Goal: Find contact information: Find contact information

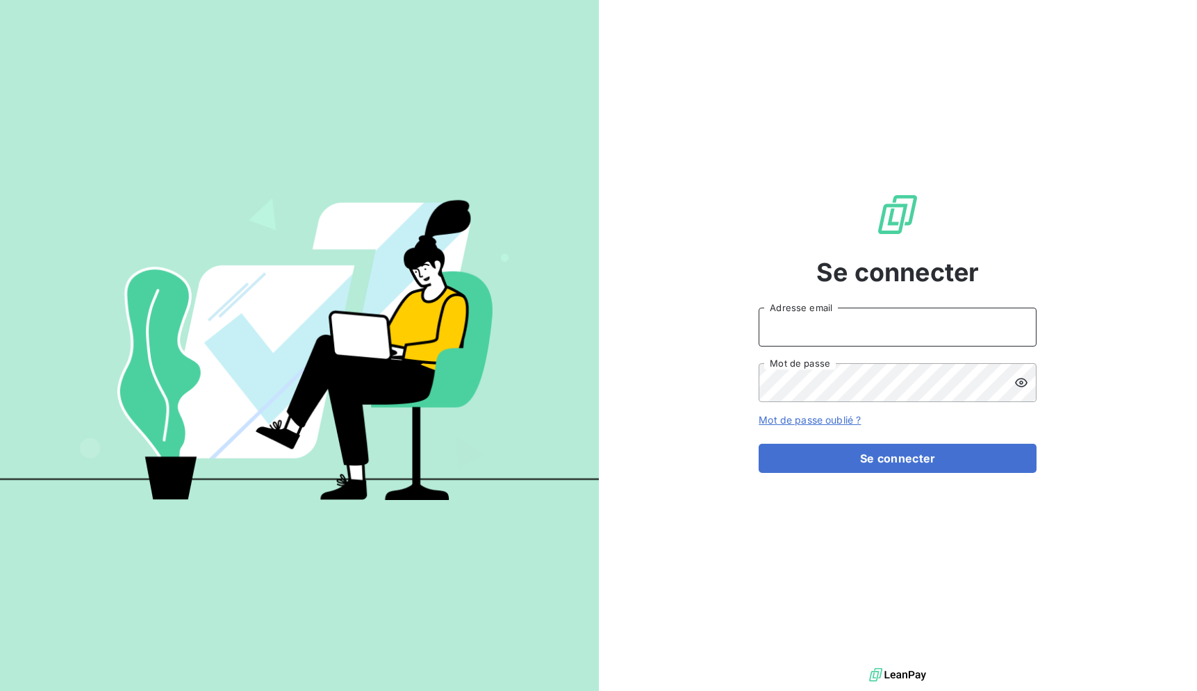
click at [854, 315] on input "Adresse email" at bounding box center [897, 327] width 278 height 39
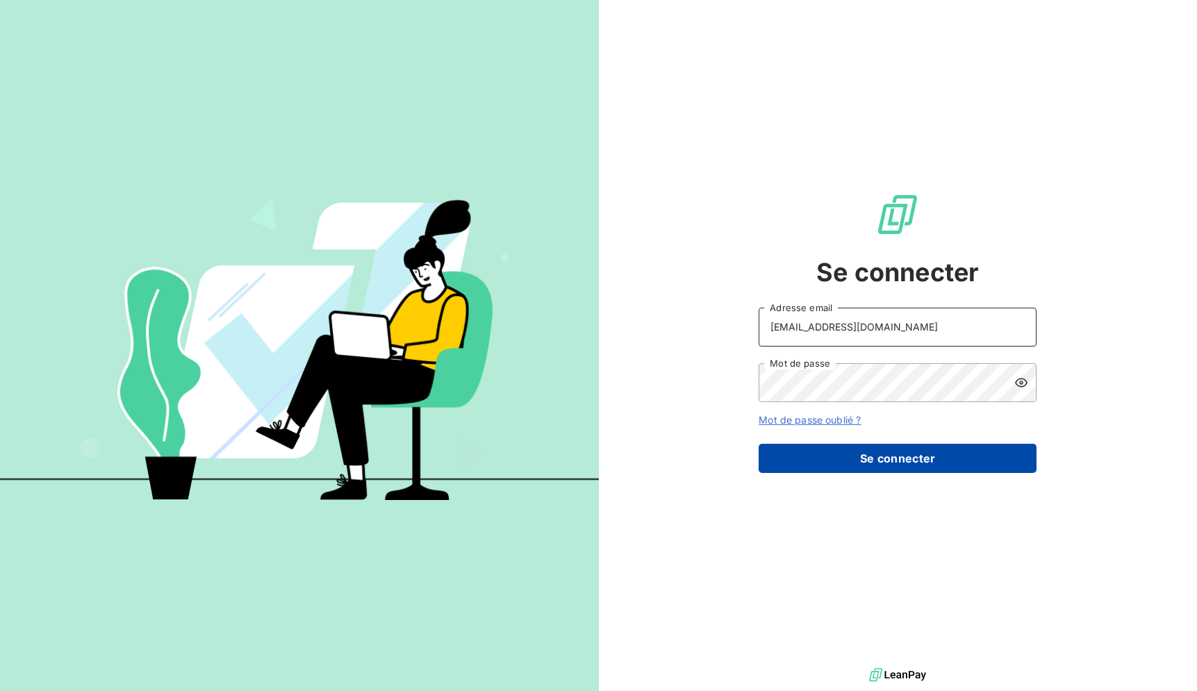
type input "[EMAIL_ADDRESS][DOMAIN_NAME]"
click at [886, 469] on button "Se connecter" at bounding box center [897, 458] width 278 height 29
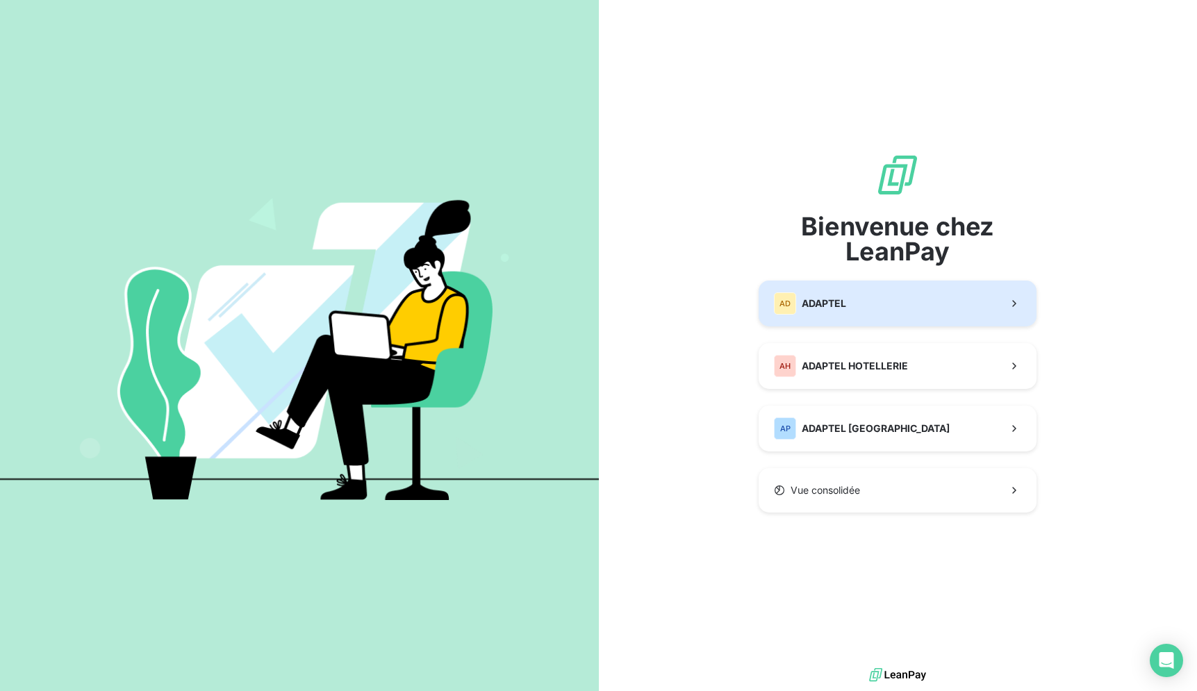
click at [893, 305] on button "AD ADAPTEL" at bounding box center [897, 304] width 278 height 46
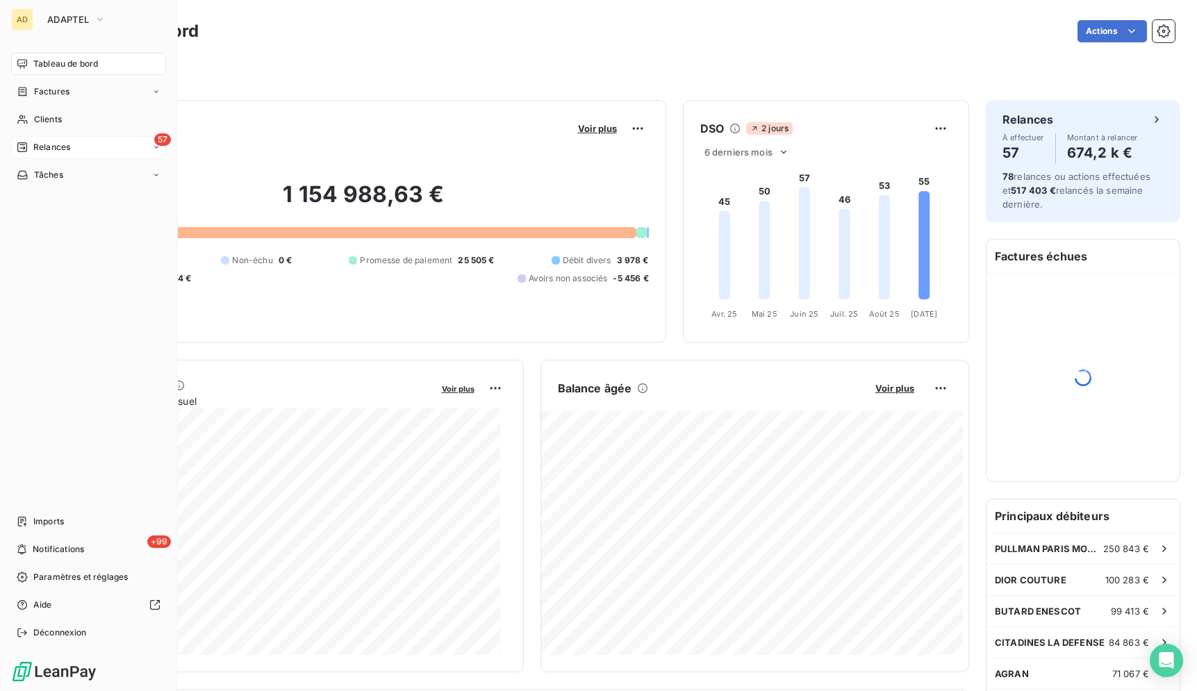
click at [24, 143] on icon at bounding box center [22, 147] width 10 height 10
click at [82, 151] on div "57 Relances" at bounding box center [88, 147] width 155 height 22
click at [143, 148] on div "57 Relances" at bounding box center [88, 147] width 155 height 22
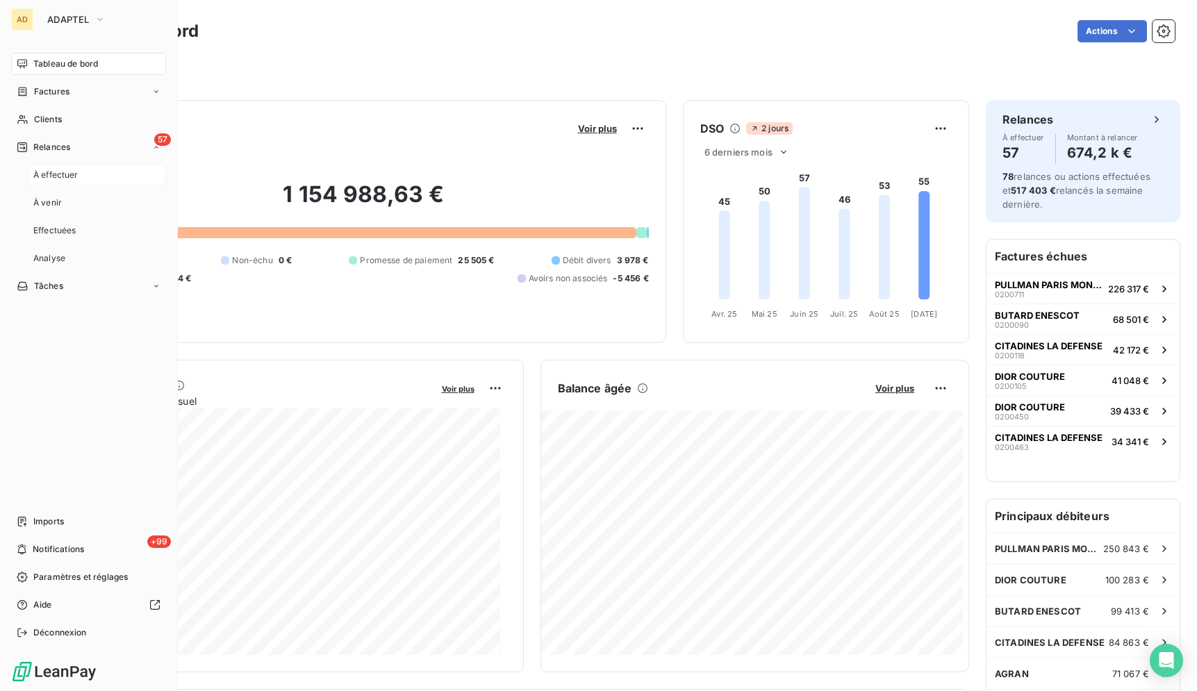
click at [110, 179] on div "À effectuer" at bounding box center [97, 175] width 138 height 22
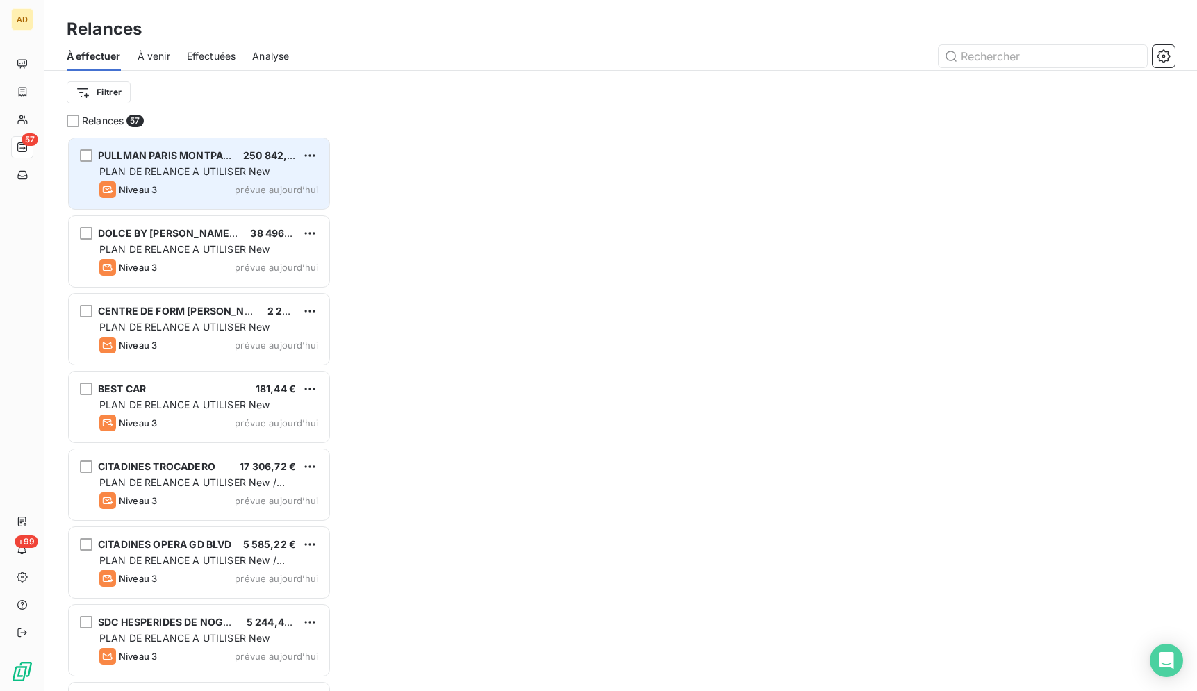
scroll to position [543, 253]
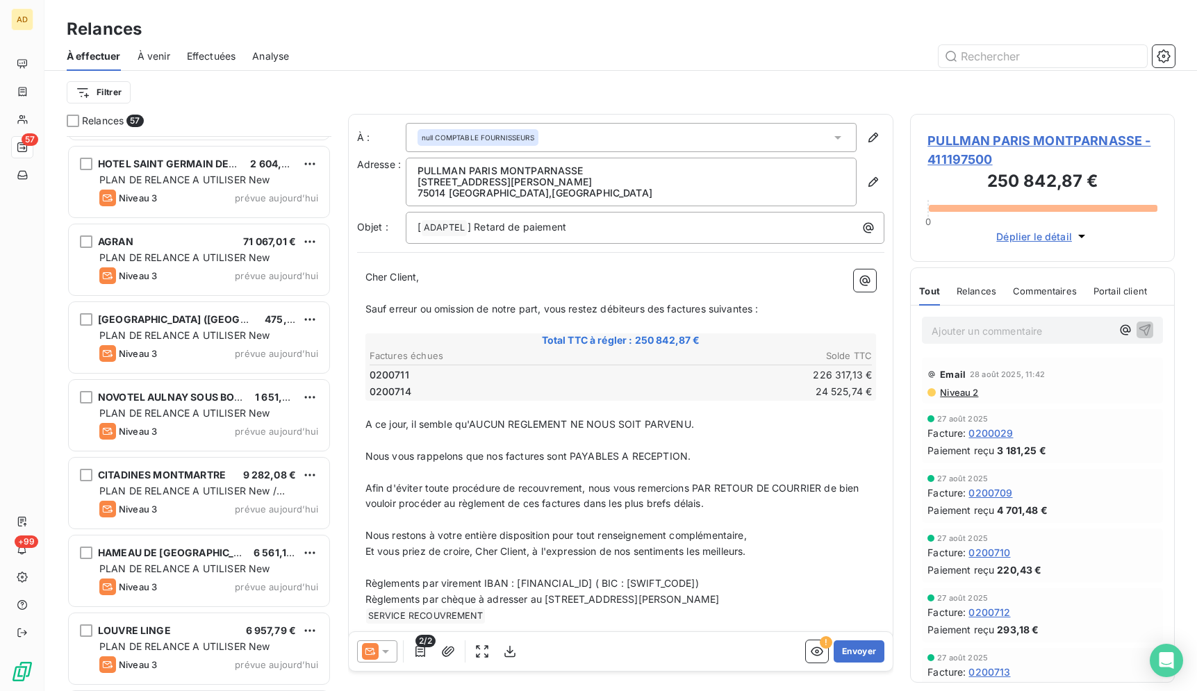
scroll to position [3880, 0]
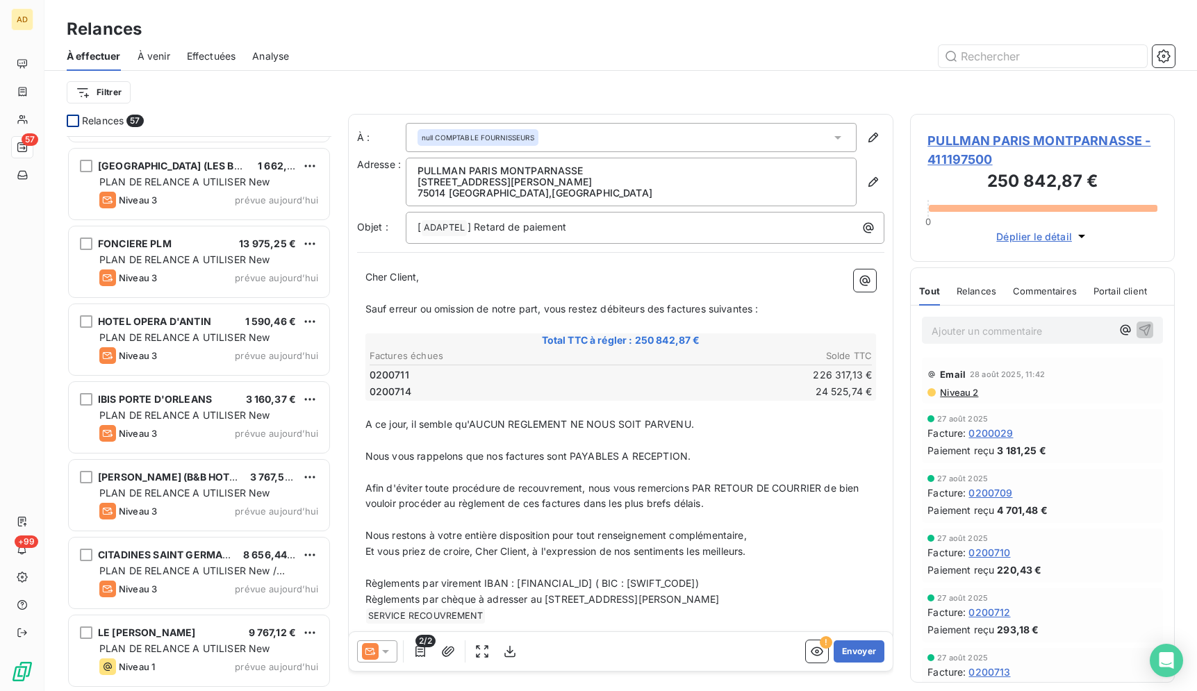
click at [78, 122] on div at bounding box center [73, 121] width 13 height 13
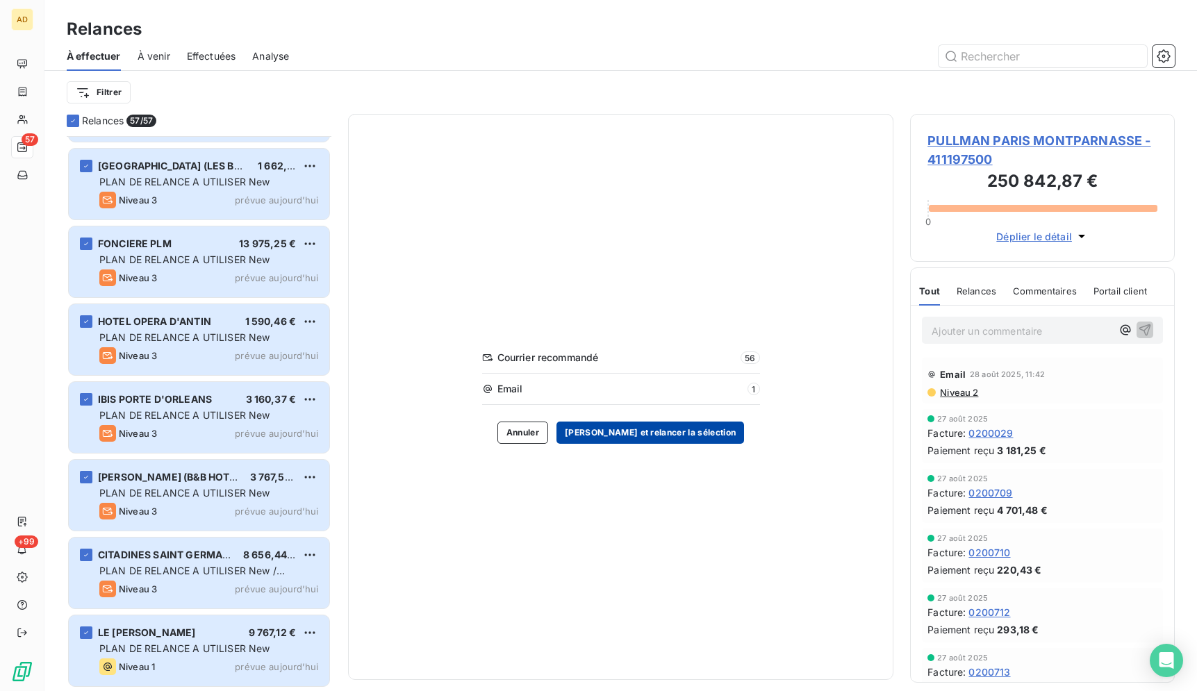
click at [673, 433] on button "[PERSON_NAME] et relancer la sélection" at bounding box center [650, 433] width 188 height 22
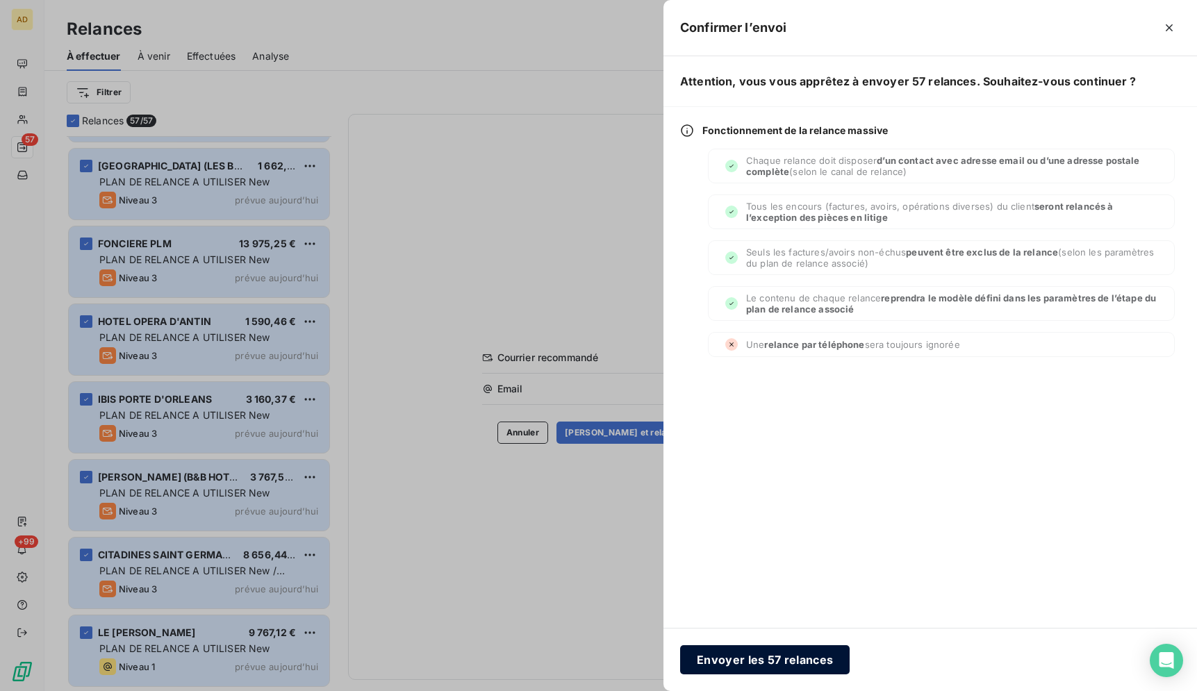
click at [781, 660] on button "Envoyer les 57 relances" at bounding box center [764, 659] width 169 height 29
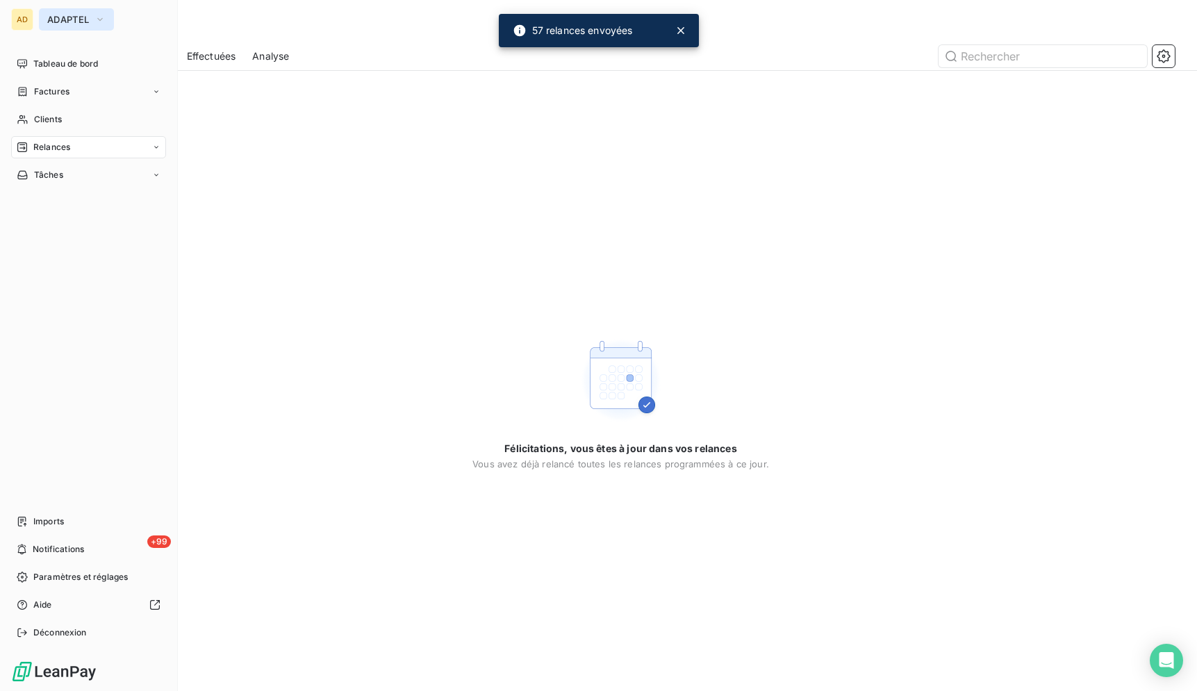
click at [69, 22] on span "ADAPTEL" at bounding box center [68, 19] width 42 height 11
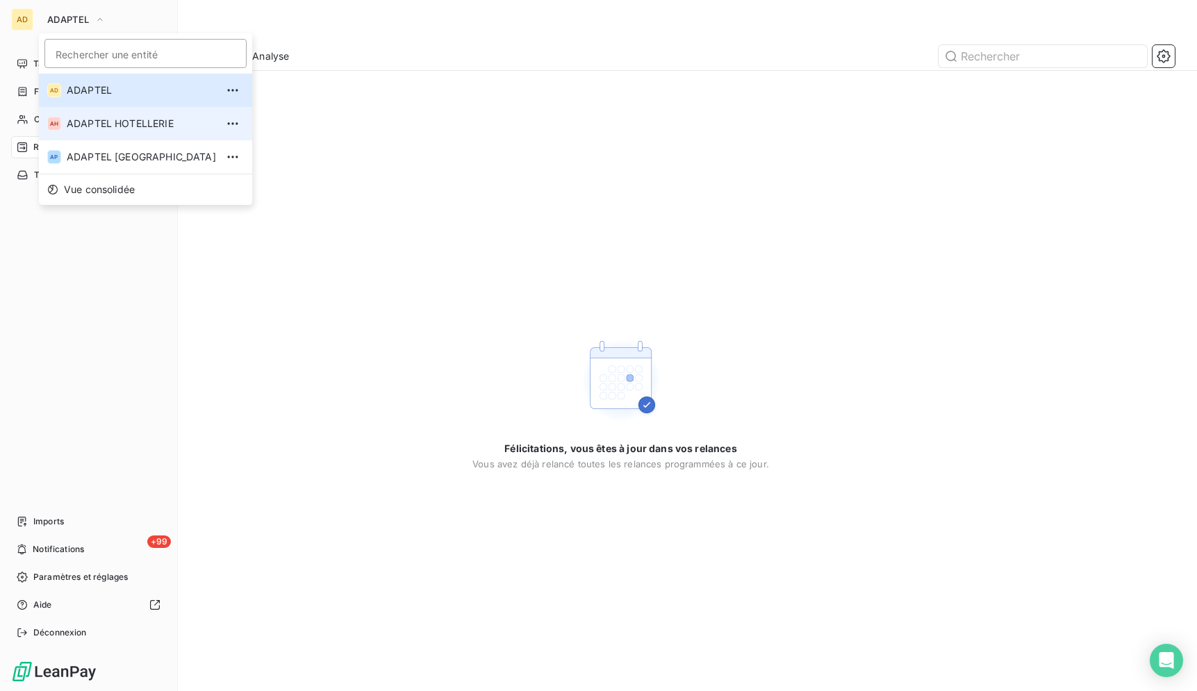
click at [107, 136] on li "AH ADAPTEL HOTELLERIE" at bounding box center [145, 123] width 213 height 33
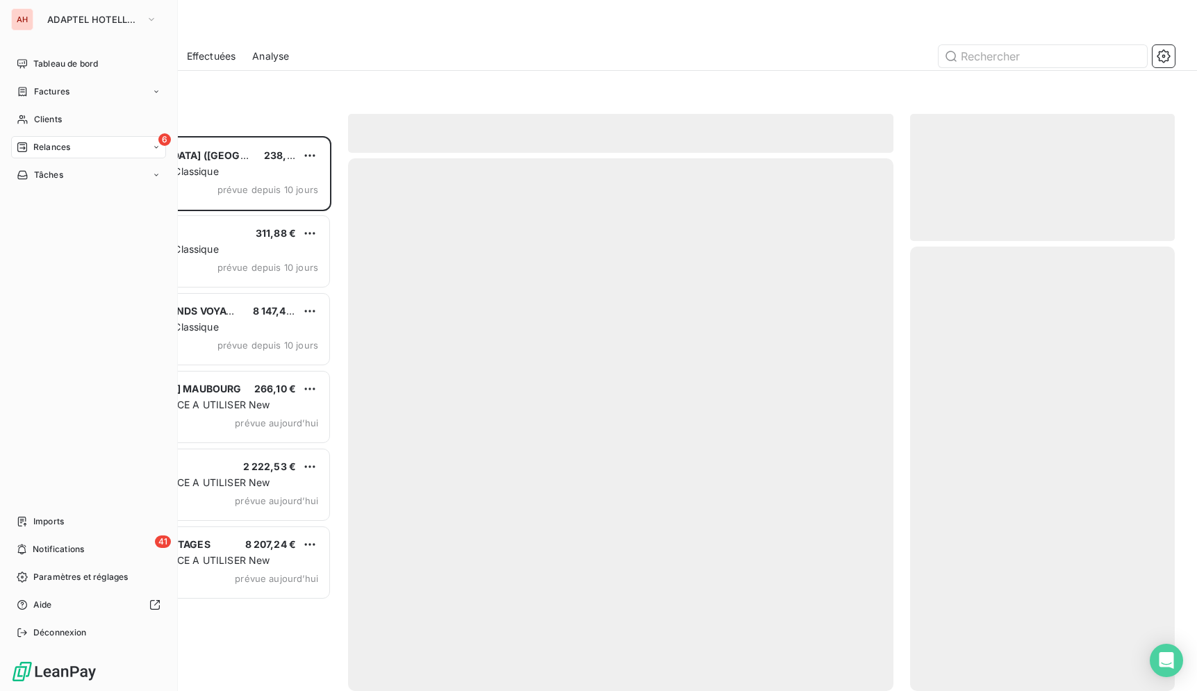
scroll to position [543, 253]
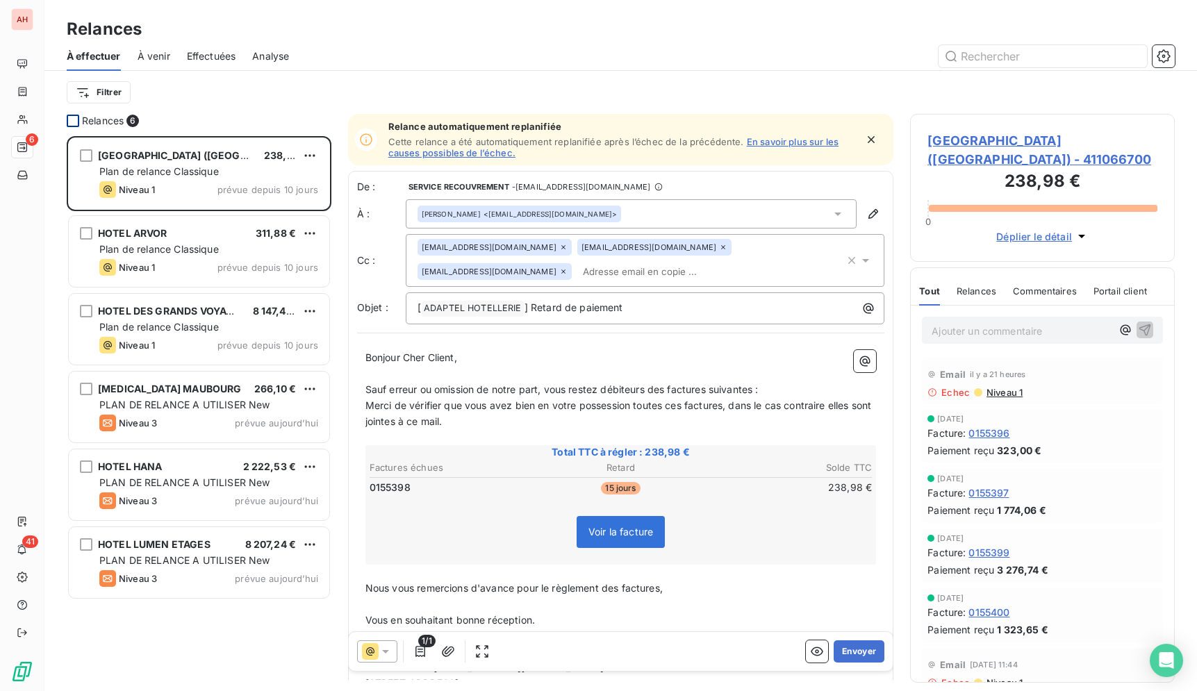
click at [76, 122] on div at bounding box center [73, 121] width 13 height 13
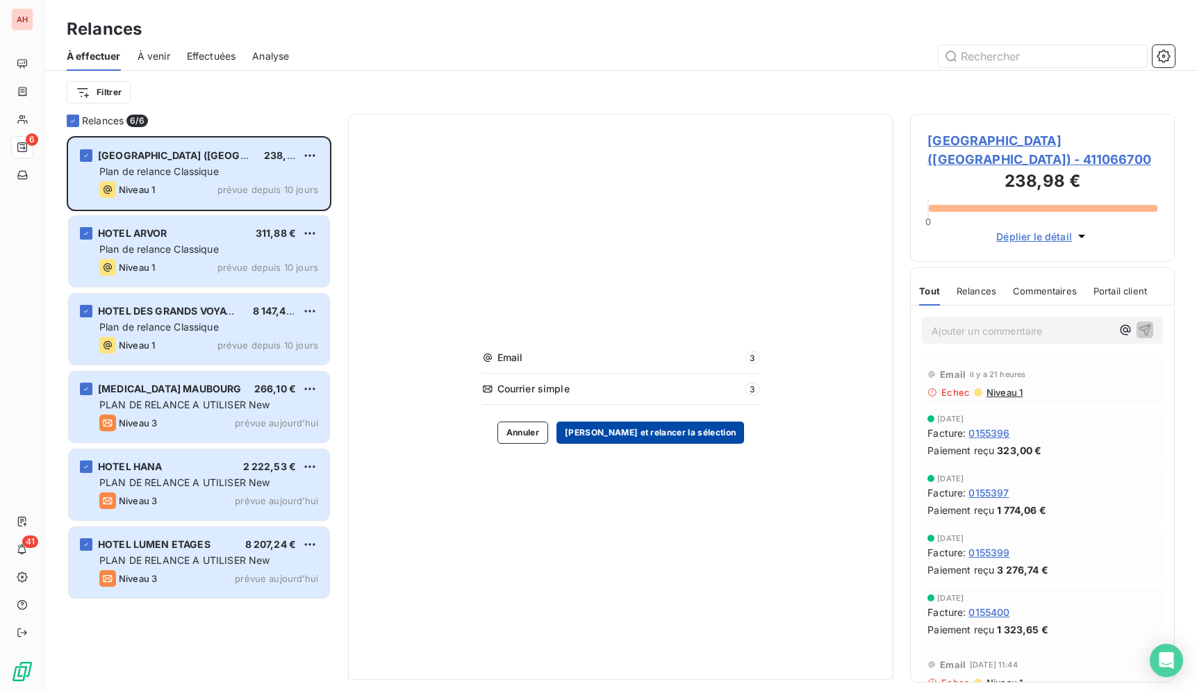
click at [663, 433] on button "[PERSON_NAME] et relancer la sélection" at bounding box center [650, 433] width 188 height 22
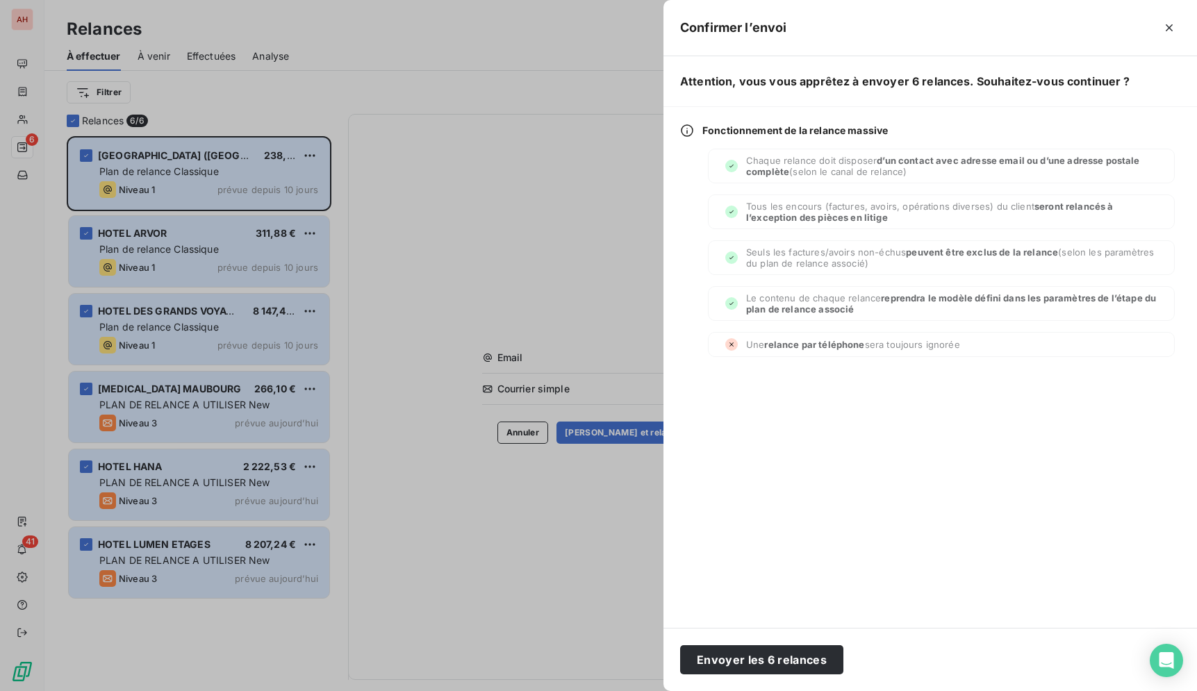
click at [797, 656] on button "Envoyer les 6 relances" at bounding box center [761, 659] width 163 height 29
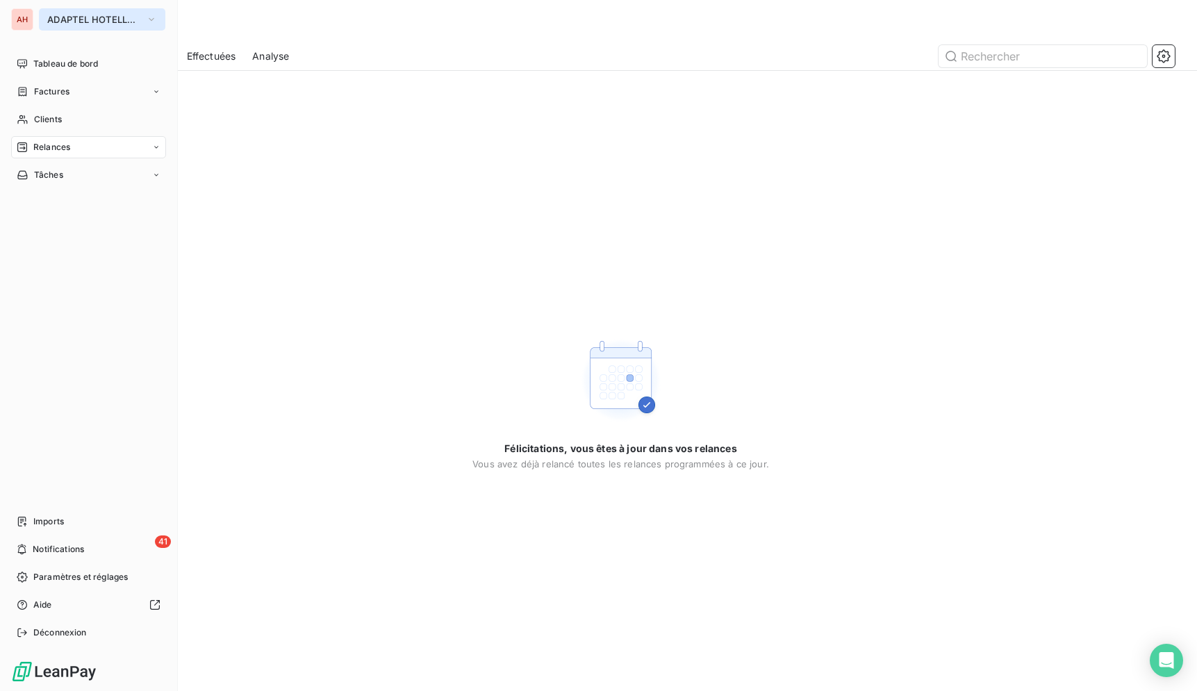
click at [44, 26] on button "ADAPTEL HOTELLERIE" at bounding box center [102, 19] width 126 height 22
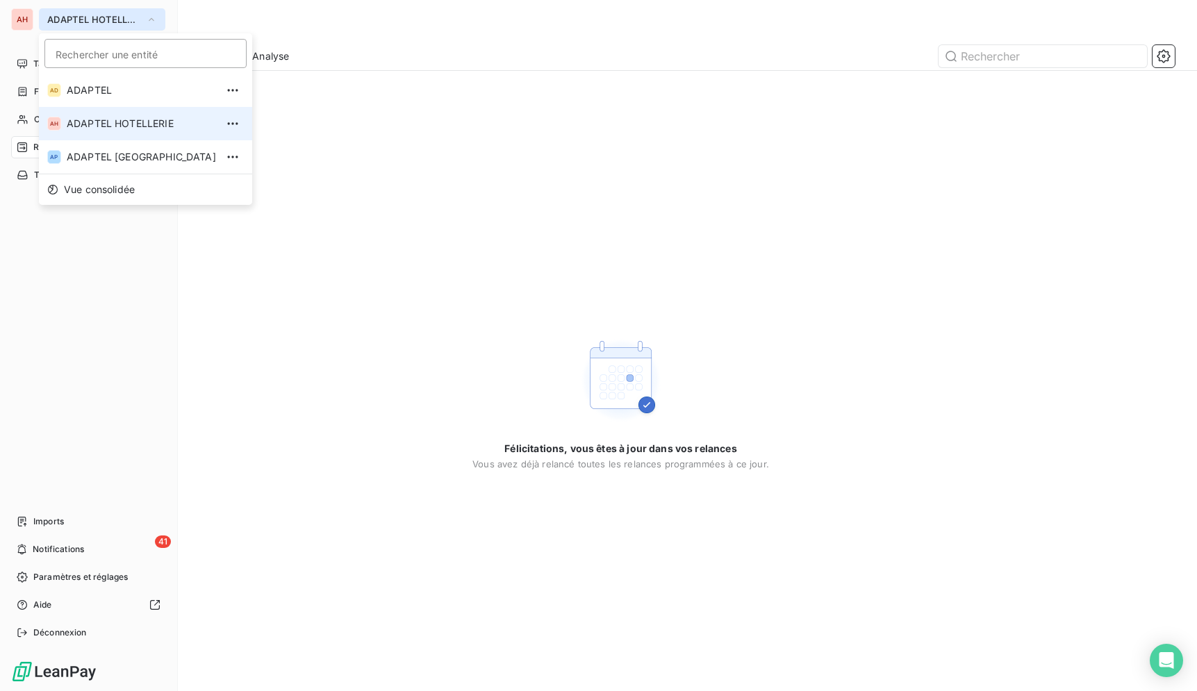
click at [72, 20] on span "ADAPTEL HOTELLERIE" at bounding box center [93, 19] width 93 height 11
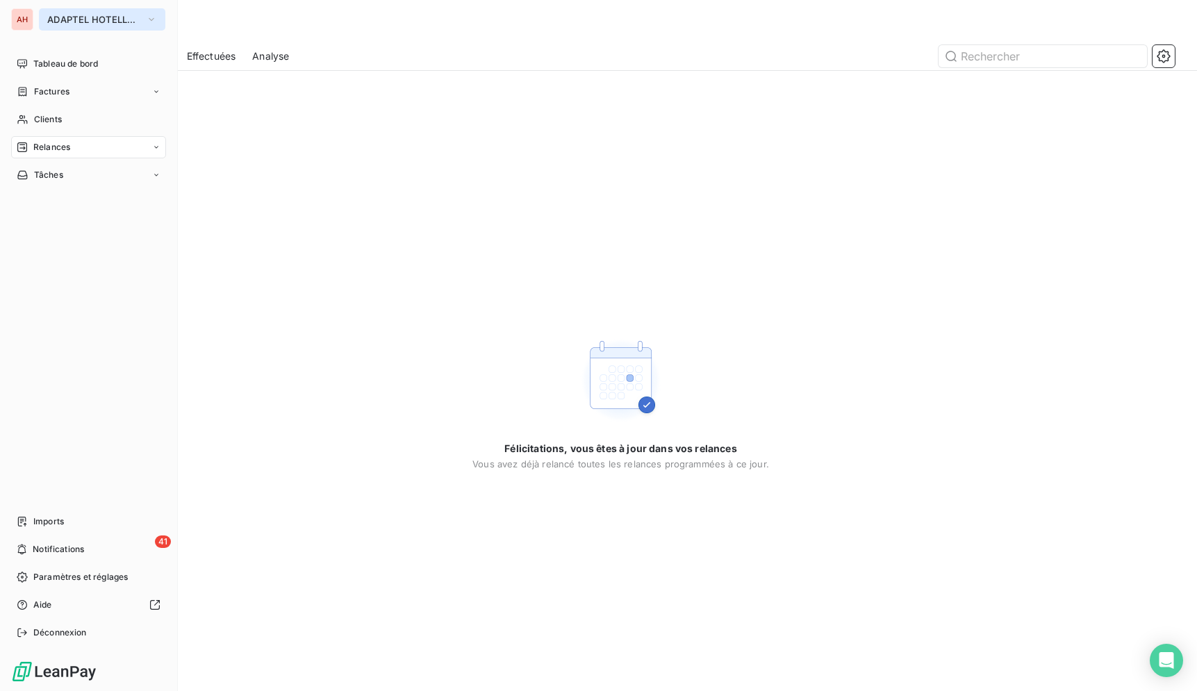
click at [74, 20] on span "ADAPTEL HOTELLERIE" at bounding box center [93, 19] width 93 height 11
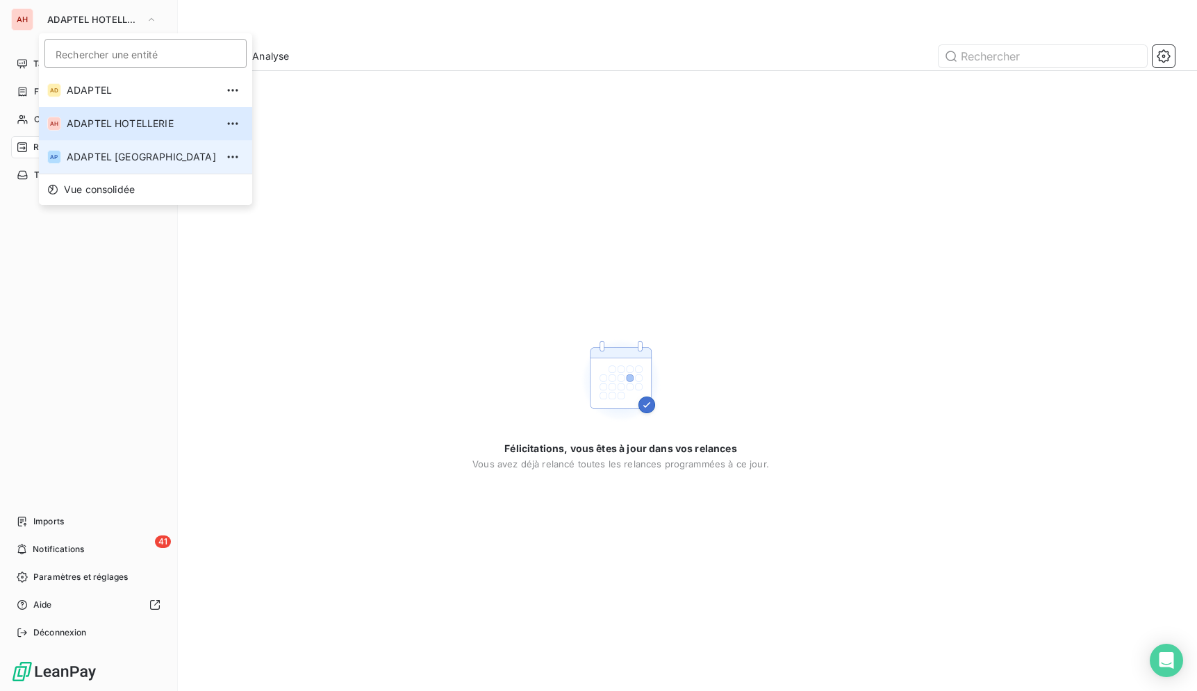
click at [114, 146] on li "AP ADAPTEL [GEOGRAPHIC_DATA]" at bounding box center [145, 156] width 213 height 33
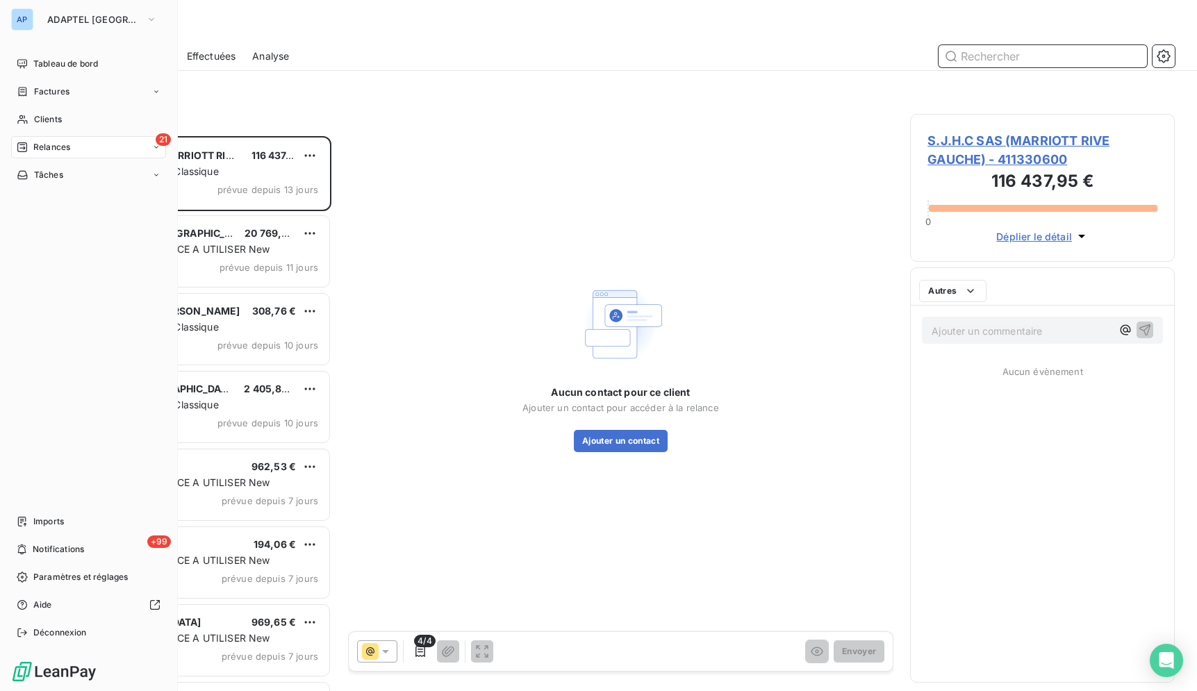
scroll to position [543, 253]
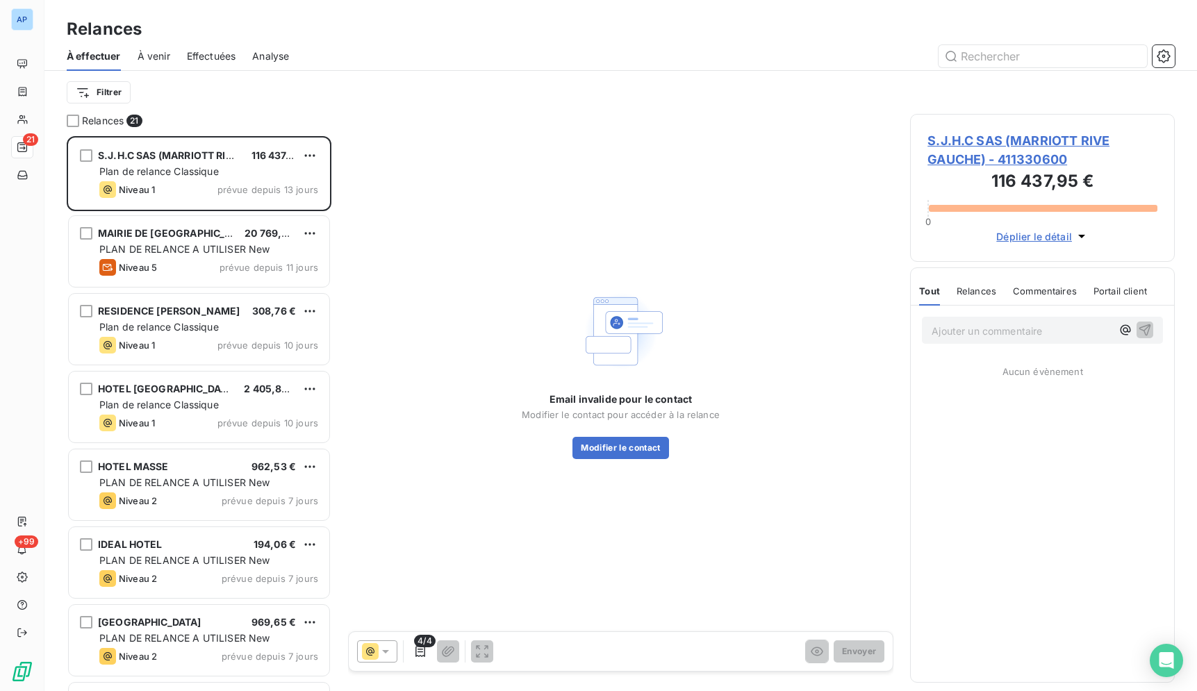
click at [263, 72] on div "Filtrer" at bounding box center [621, 92] width 1108 height 43
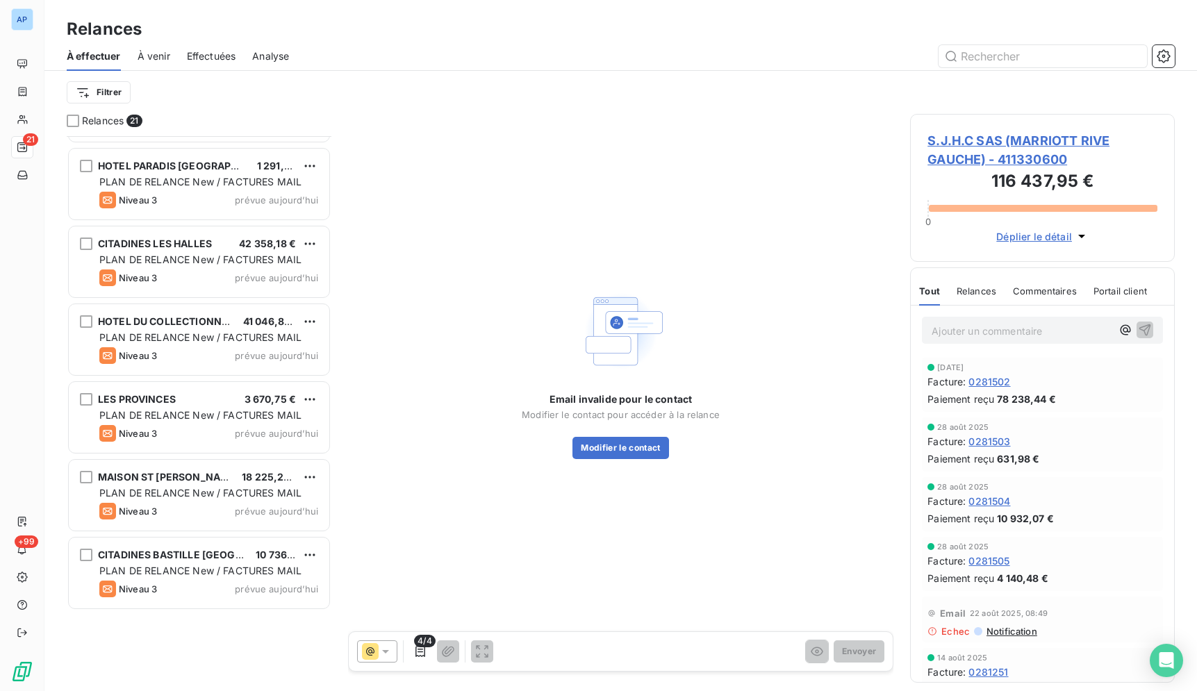
scroll to position [867, 0]
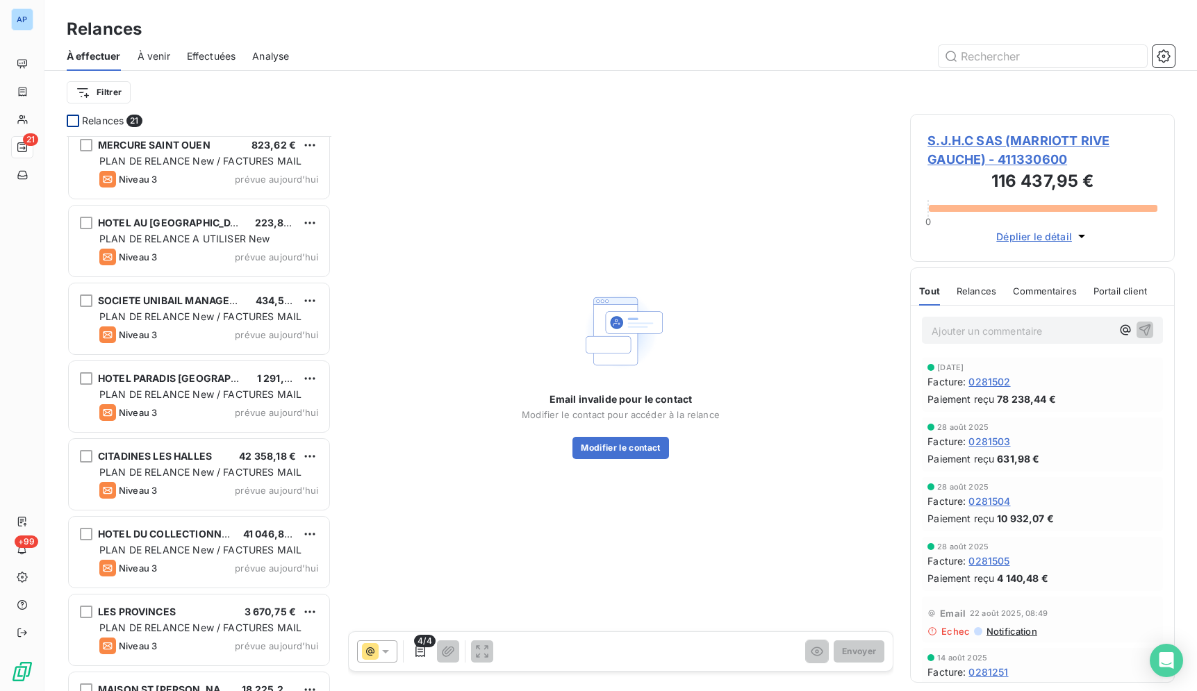
click at [76, 121] on div at bounding box center [73, 121] width 13 height 13
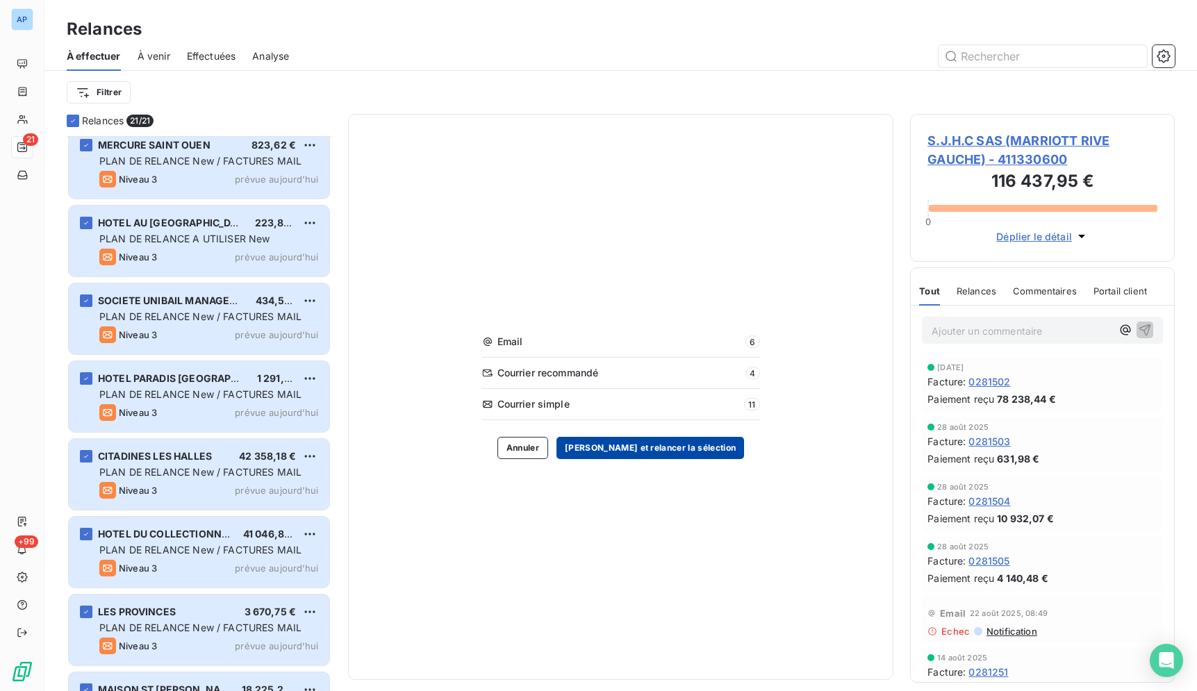
click at [674, 451] on button "[PERSON_NAME] et relancer la sélection" at bounding box center [650, 448] width 188 height 22
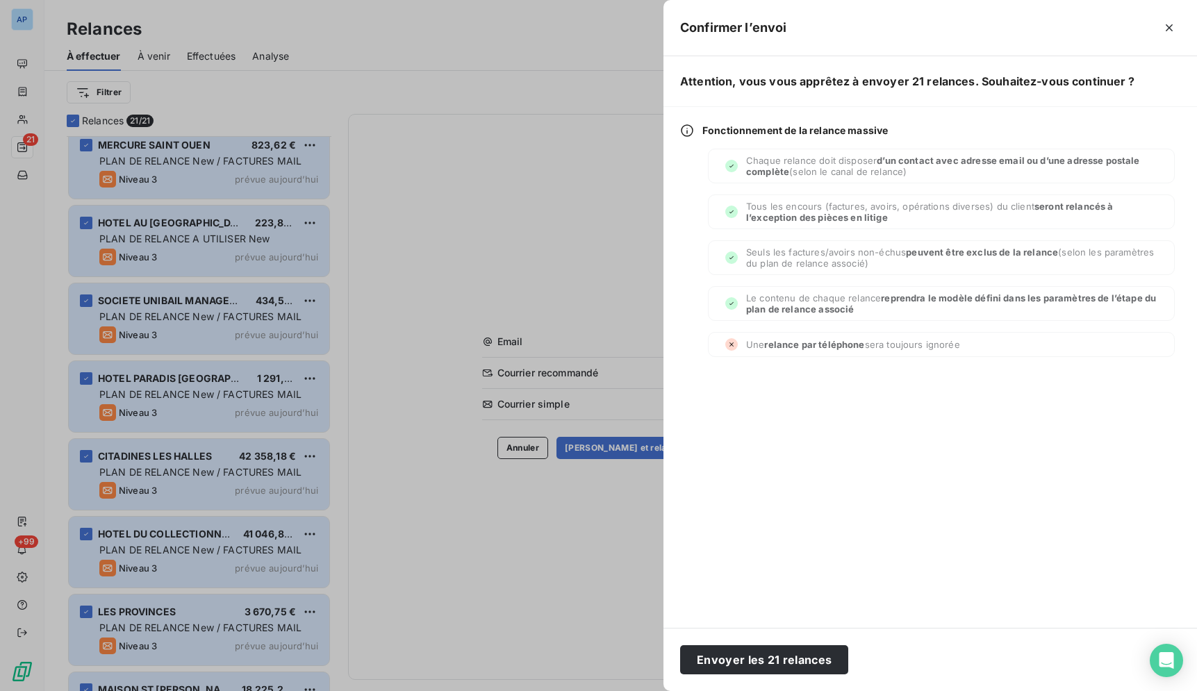
click at [801, 674] on div "Envoyer les 21 relances" at bounding box center [929, 659] width 533 height 63
click at [798, 669] on button "Envoyer les 21 relances" at bounding box center [764, 659] width 168 height 29
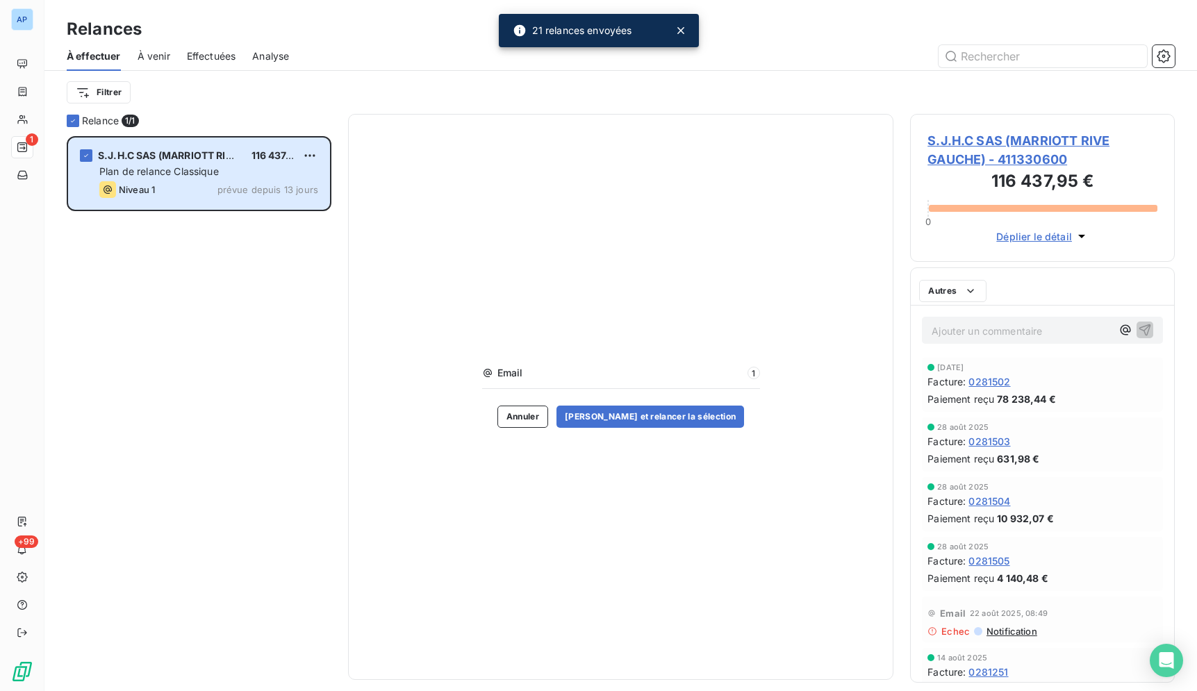
click at [792, 662] on div at bounding box center [598, 345] width 1197 height 691
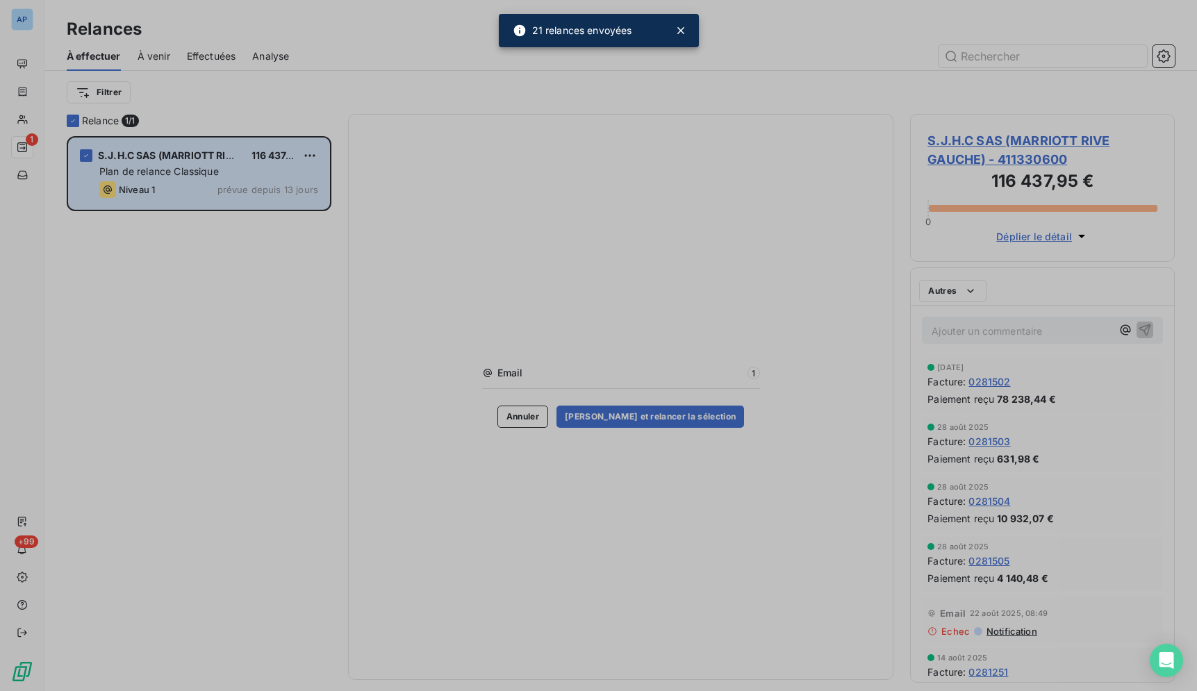
scroll to position [0, 0]
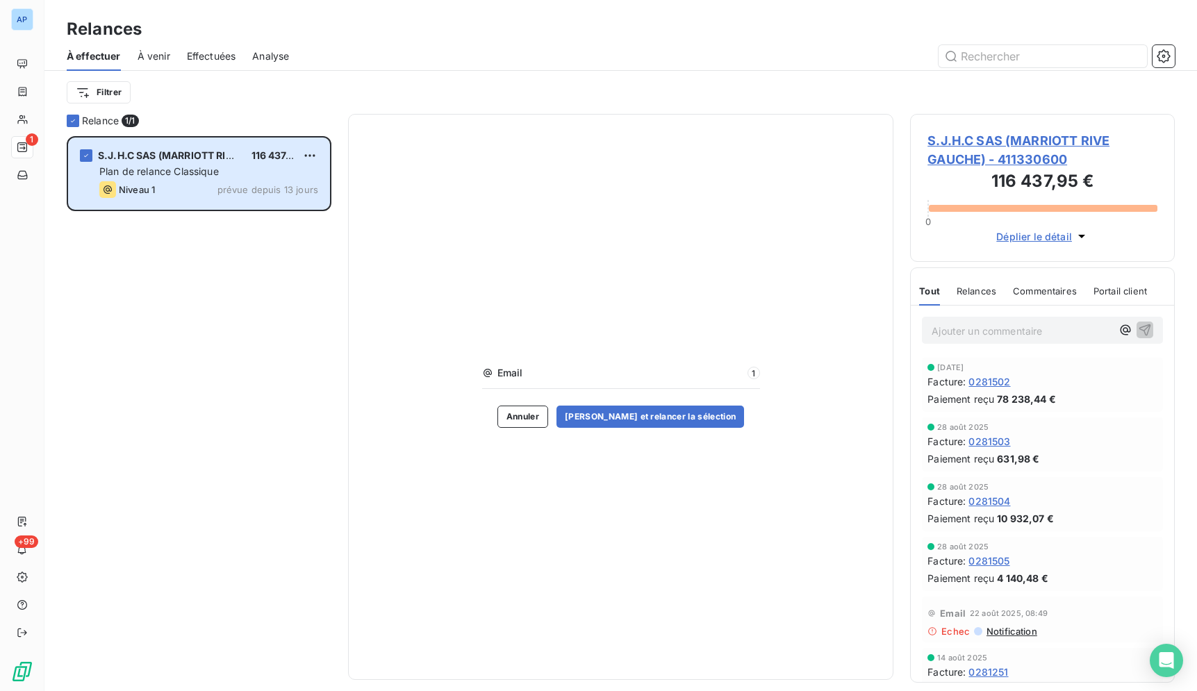
click at [286, 358] on div "S.J.H.C SAS (MARRIOTT RIVE GAUCHE) 116 437,95 € Plan de relance Classique Nivea…" at bounding box center [199, 413] width 265 height 555
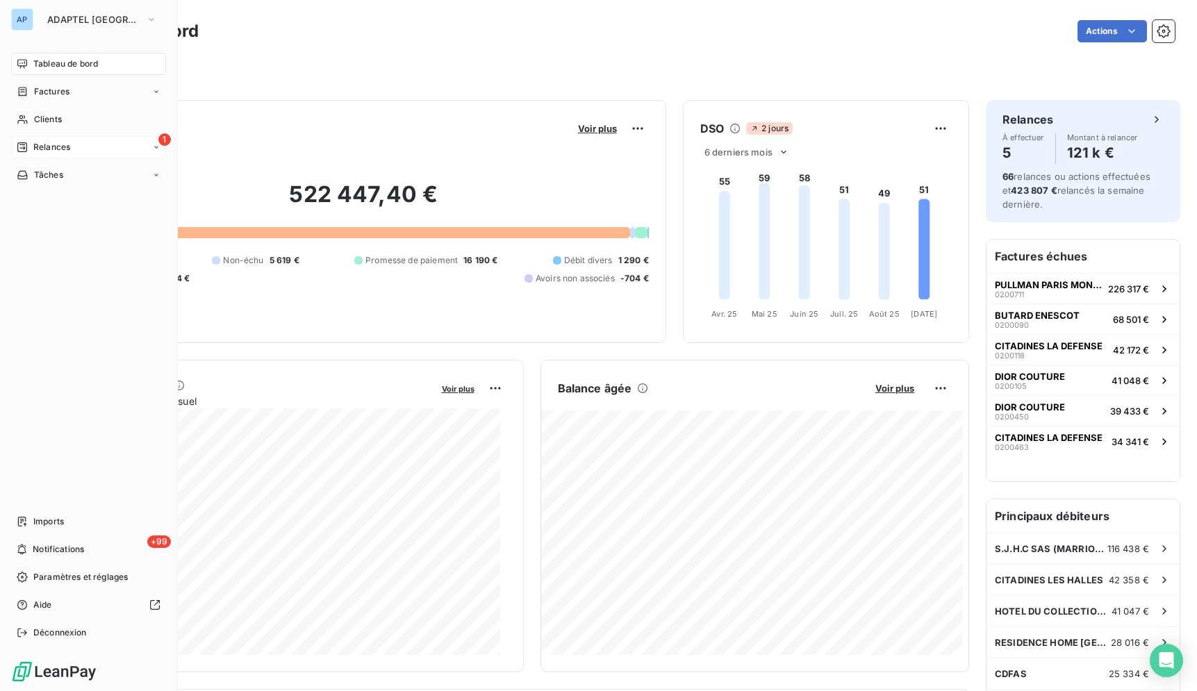
click at [22, 142] on icon at bounding box center [22, 147] width 11 height 11
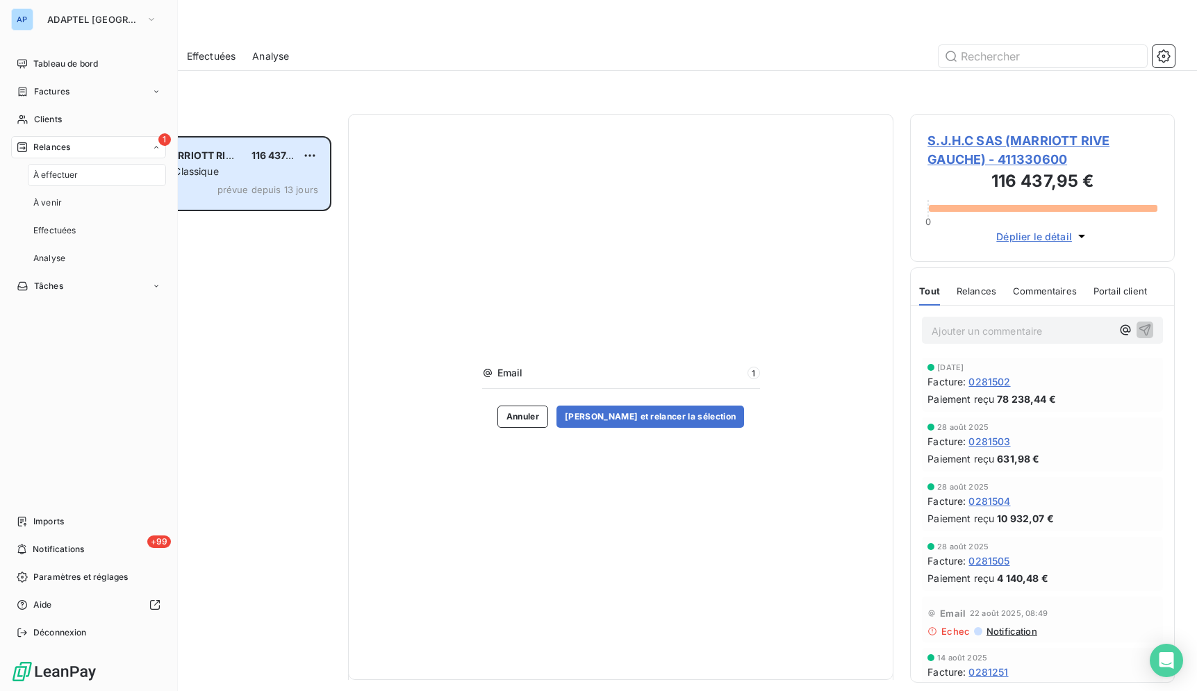
scroll to position [543, 253]
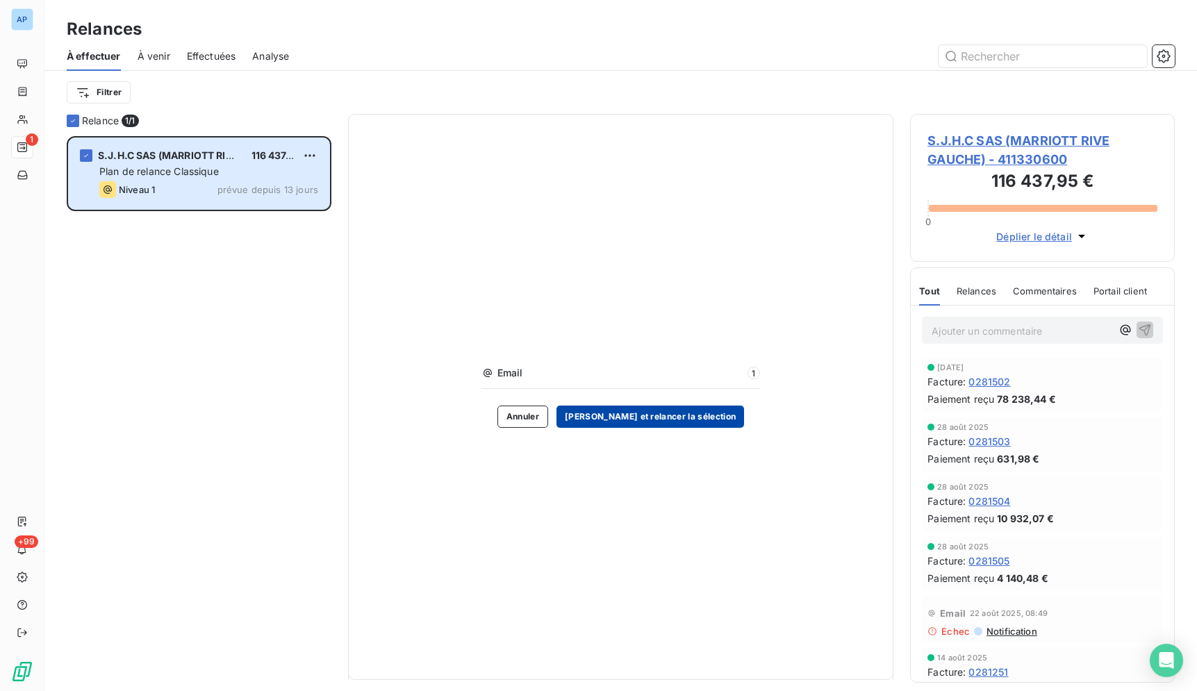
click at [658, 413] on button "[PERSON_NAME] et relancer la sélection" at bounding box center [650, 417] width 188 height 22
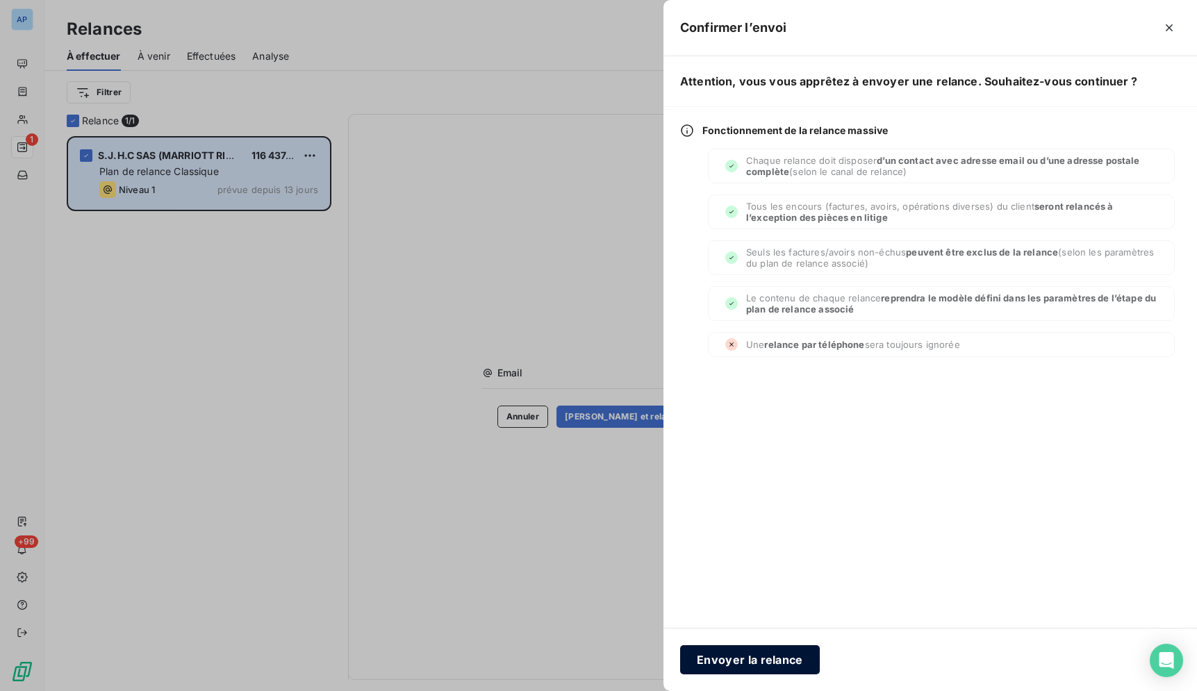
click at [764, 658] on button "Envoyer la relance" at bounding box center [750, 659] width 140 height 29
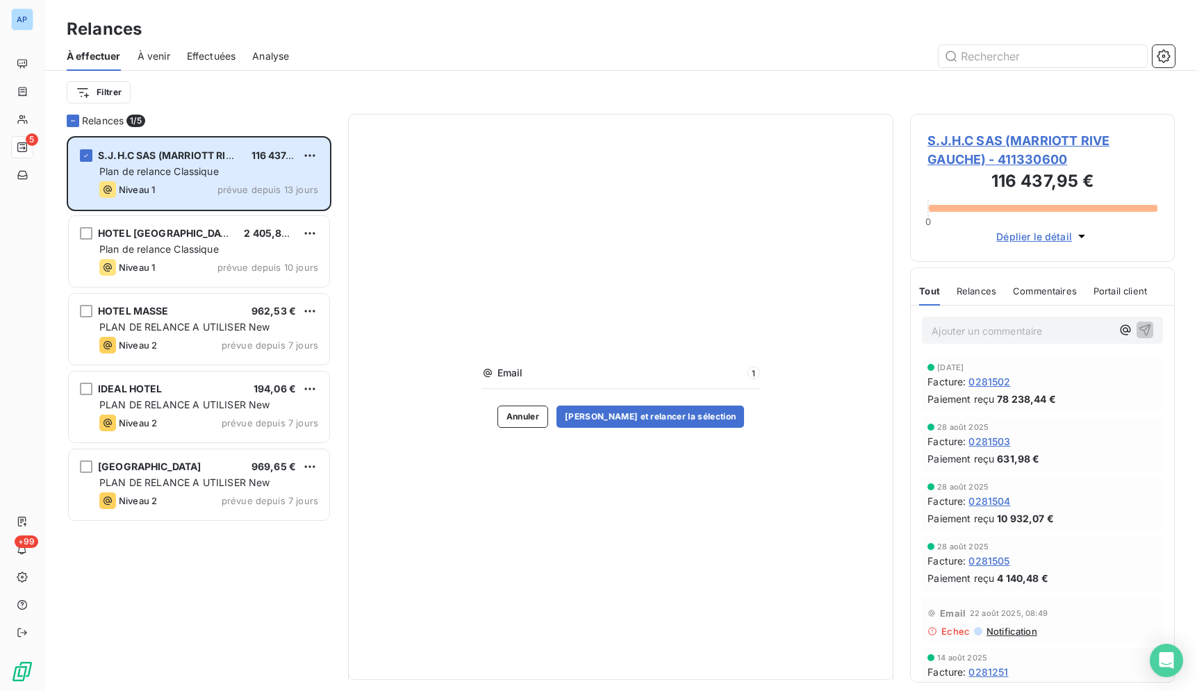
click at [936, 64] on div at bounding box center [740, 56] width 869 height 22
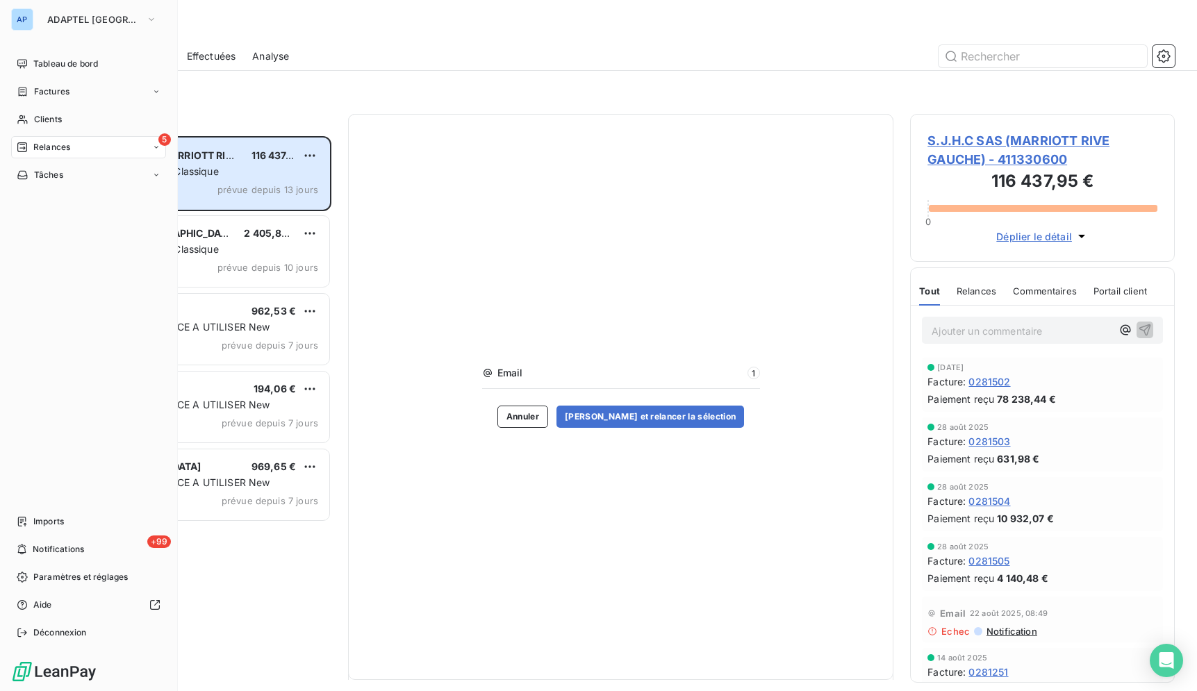
click at [38, 24] on div "AP ADAPTEL [GEOGRAPHIC_DATA]" at bounding box center [88, 19] width 155 height 22
click at [91, 15] on span "ADAPTEL [GEOGRAPHIC_DATA]" at bounding box center [93, 19] width 93 height 11
click at [75, 122] on div "Clients" at bounding box center [88, 119] width 155 height 22
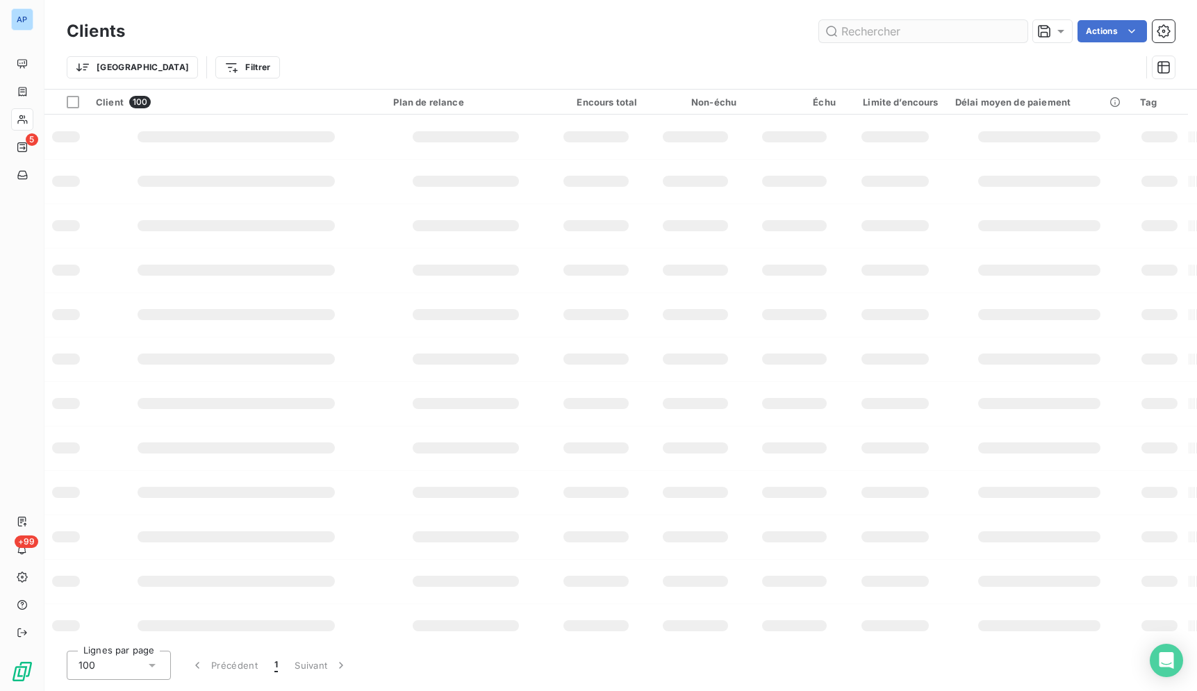
click at [874, 30] on input "text" at bounding box center [923, 31] width 208 height 22
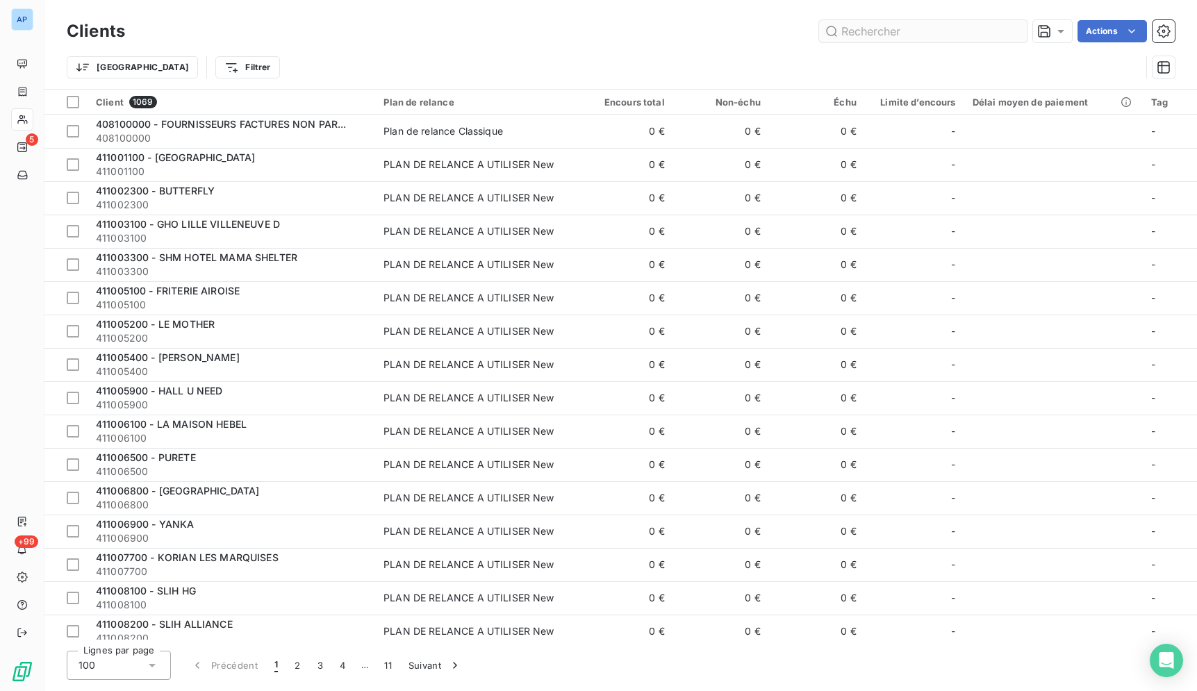
click at [874, 30] on input "text" at bounding box center [923, 31] width 208 height 22
click at [925, 31] on input "text" at bounding box center [923, 31] width 208 height 22
paste input "411962500"
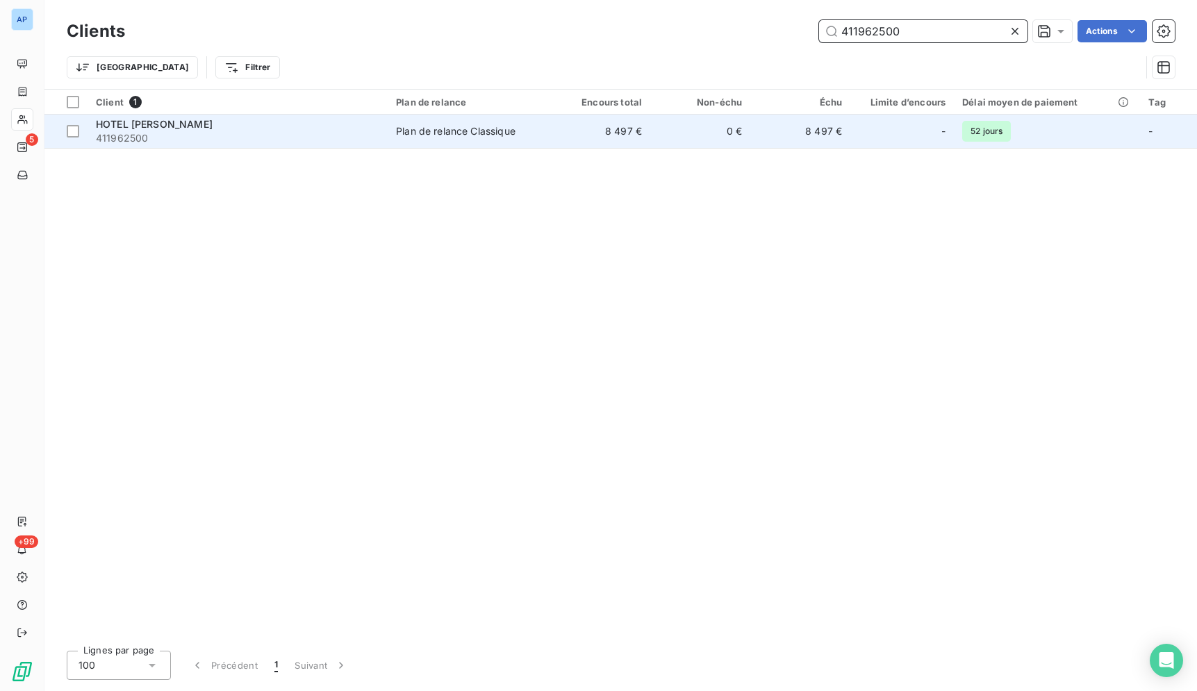
type input "411962500"
click at [620, 139] on td "8 497 €" at bounding box center [600, 131] width 100 height 33
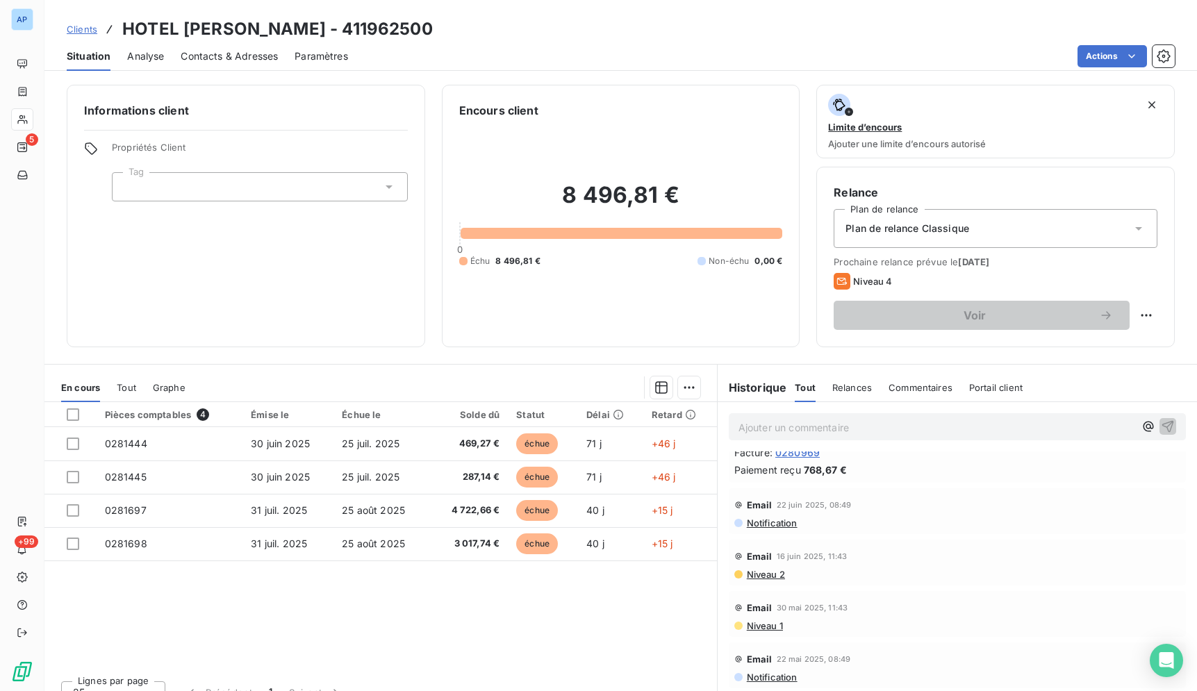
scroll to position [48, 0]
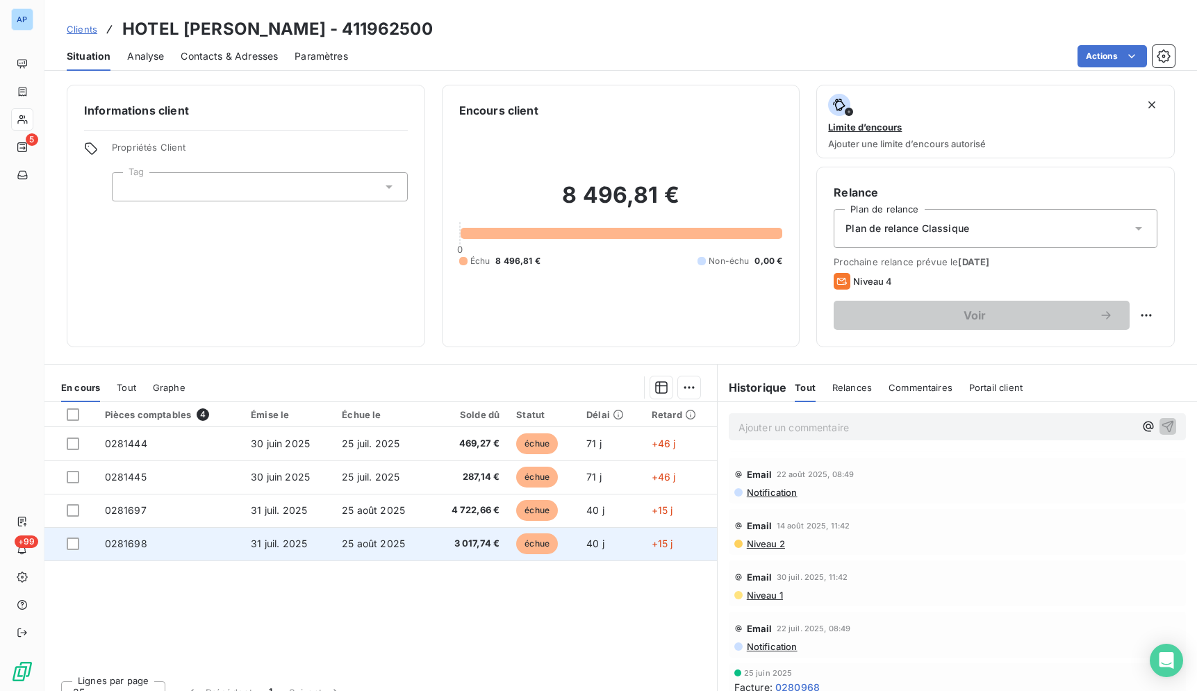
drag, startPoint x: 117, startPoint y: 28, endPoint x: 676, endPoint y: 544, distance: 760.8
click at [676, 544] on div "Clients HOTEL [PERSON_NAME] - 411962500 Situation Analyse Contacts & Adresses P…" at bounding box center [620, 345] width 1152 height 691
drag, startPoint x: 636, startPoint y: 533, endPoint x: 625, endPoint y: 537, distance: 11.9
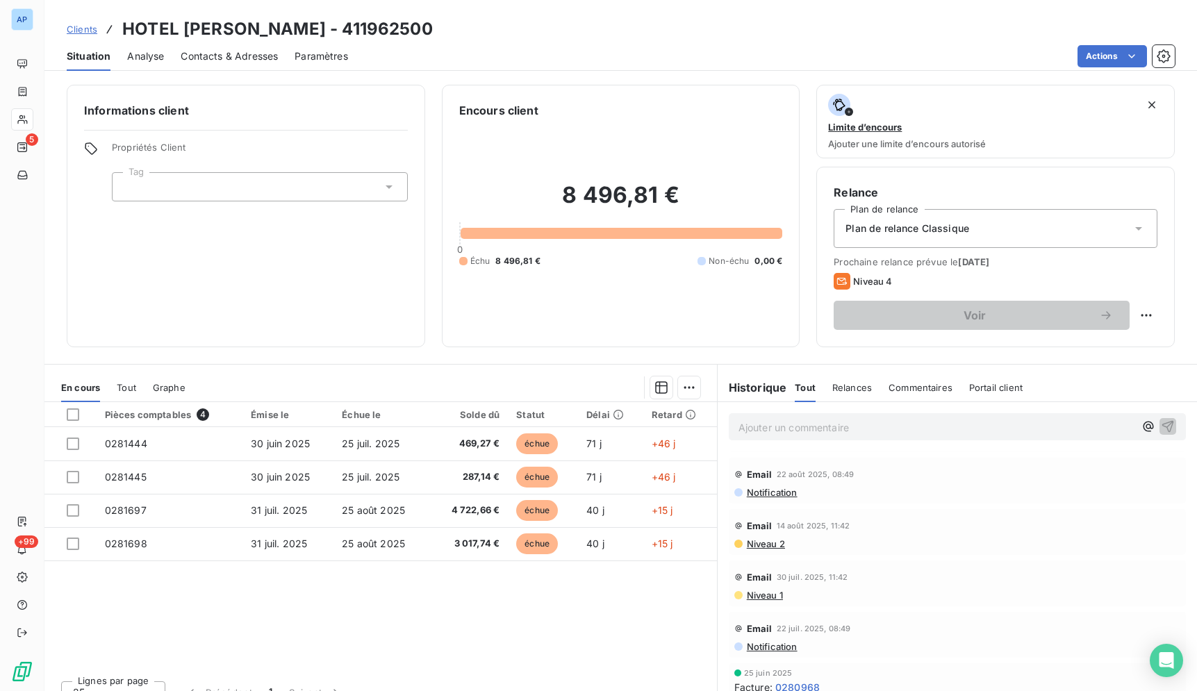
click at [711, 56] on div "Actions" at bounding box center [770, 56] width 810 height 22
click at [808, 47] on div "Actions" at bounding box center [770, 56] width 810 height 22
click at [691, 52] on div "Actions" at bounding box center [770, 56] width 810 height 22
click at [368, 638] on div "Pièces comptables 4 Émise le Échue le Solde dû Statut Délai Retard 0281444 [DAT…" at bounding box center [380, 535] width 672 height 267
click at [505, 45] on div "Actions" at bounding box center [770, 56] width 810 height 22
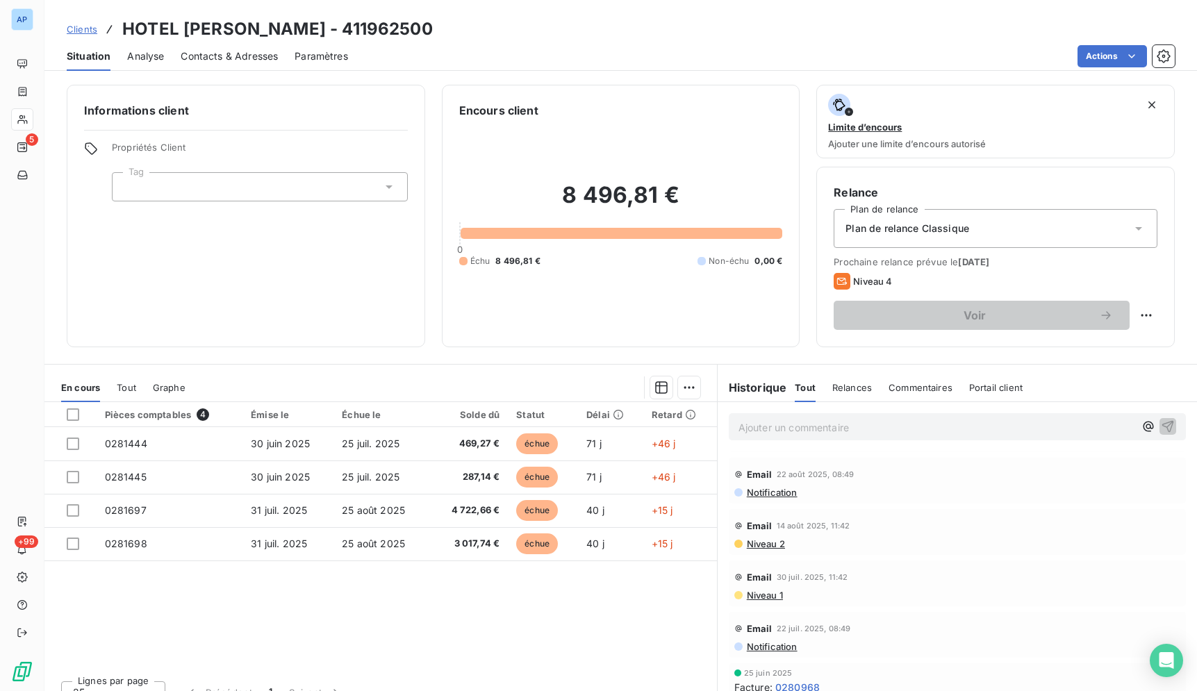
click at [507, 41] on div "Clients HOTEL [PERSON_NAME] - 411962500" at bounding box center [620, 29] width 1152 height 25
click at [483, 13] on div "Clients HOTEL [PERSON_NAME] - 411962500 Situation Analyse Contacts & Adresses P…" at bounding box center [620, 35] width 1152 height 71
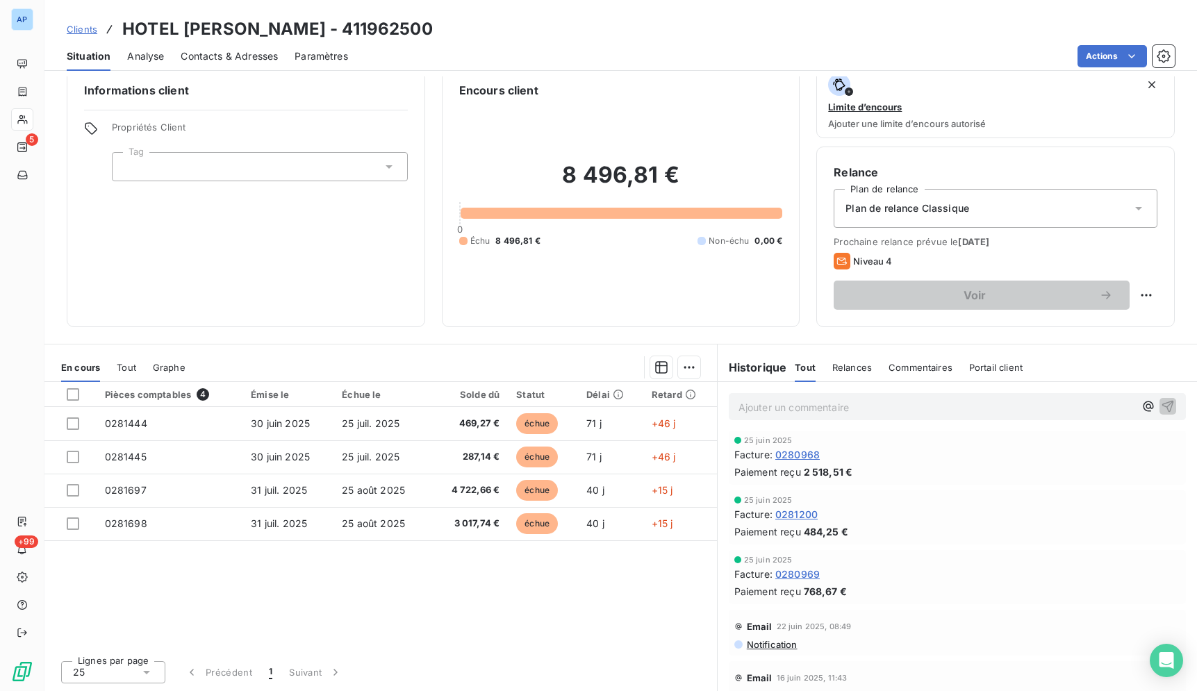
scroll to position [0, 0]
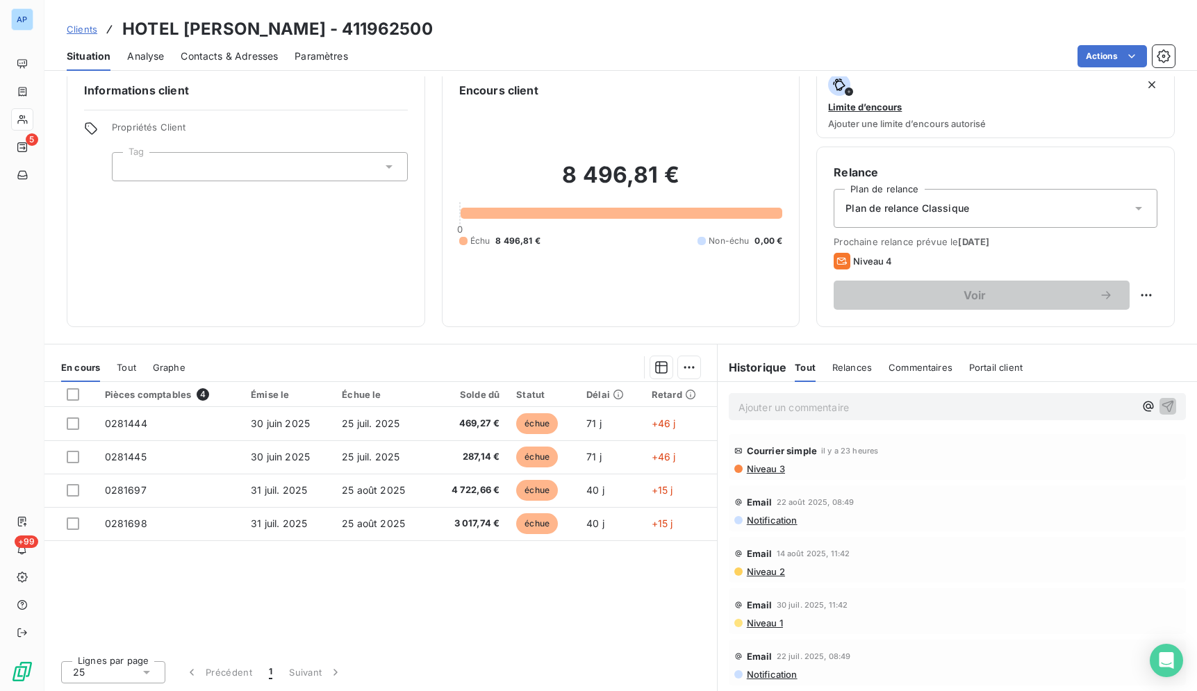
click at [828, 15] on div "Clients HOTEL [PERSON_NAME] - 411962500 Situation Analyse Contacts & Adresses P…" at bounding box center [620, 35] width 1152 height 71
click at [199, 59] on span "Contacts & Adresses" at bounding box center [229, 56] width 97 height 14
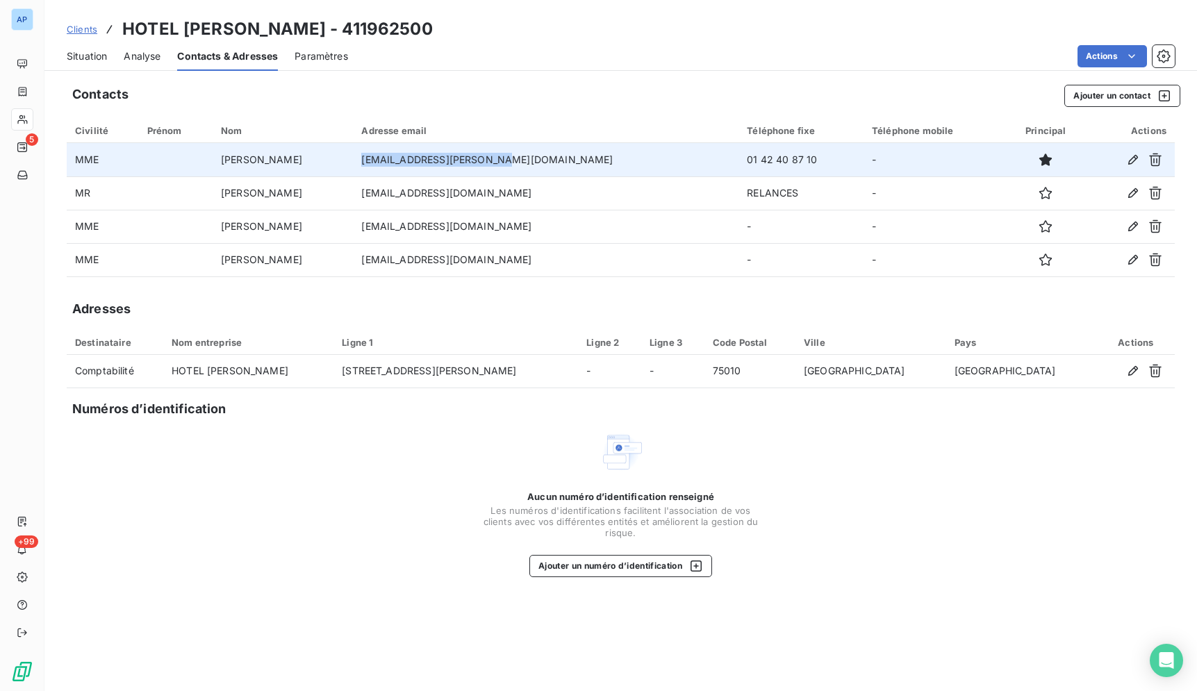
drag, startPoint x: 560, startPoint y: 158, endPoint x: 428, endPoint y: 164, distance: 132.1
click at [428, 165] on td "[EMAIL_ADDRESS][PERSON_NAME][DOMAIN_NAME]" at bounding box center [545, 159] width 385 height 33
copy td "[EMAIL_ADDRESS][PERSON_NAME][DOMAIN_NAME]"
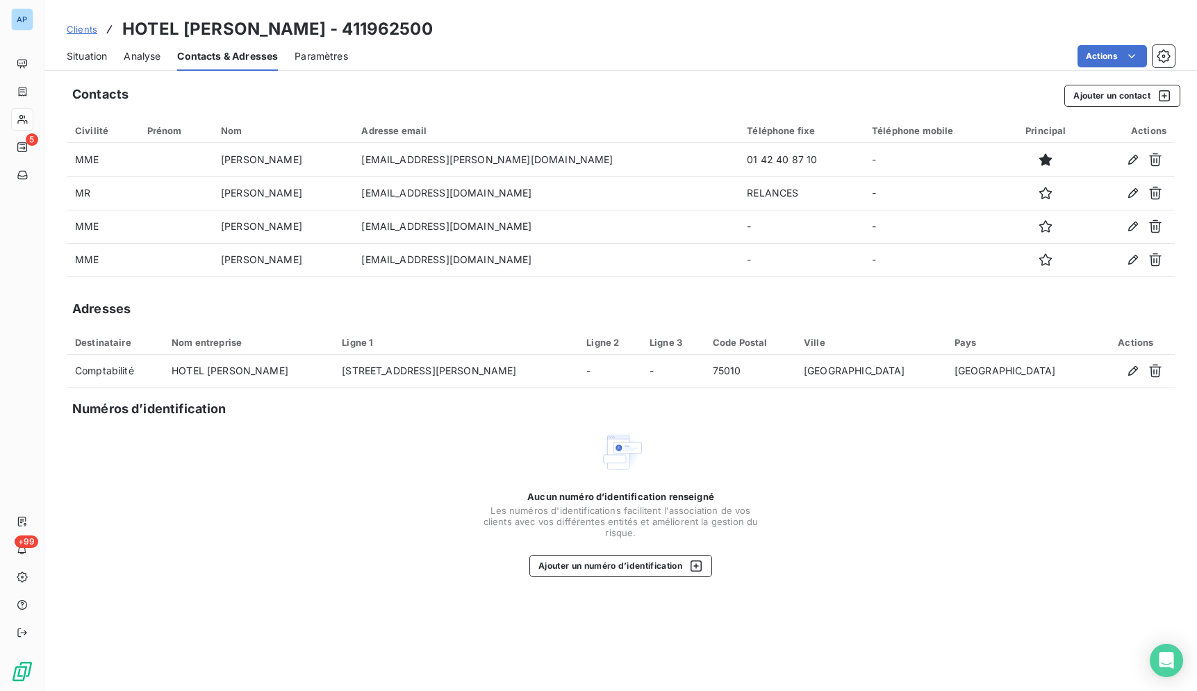
click at [482, 94] on div "Contacts Ajouter un contact" at bounding box center [626, 96] width 1108 height 22
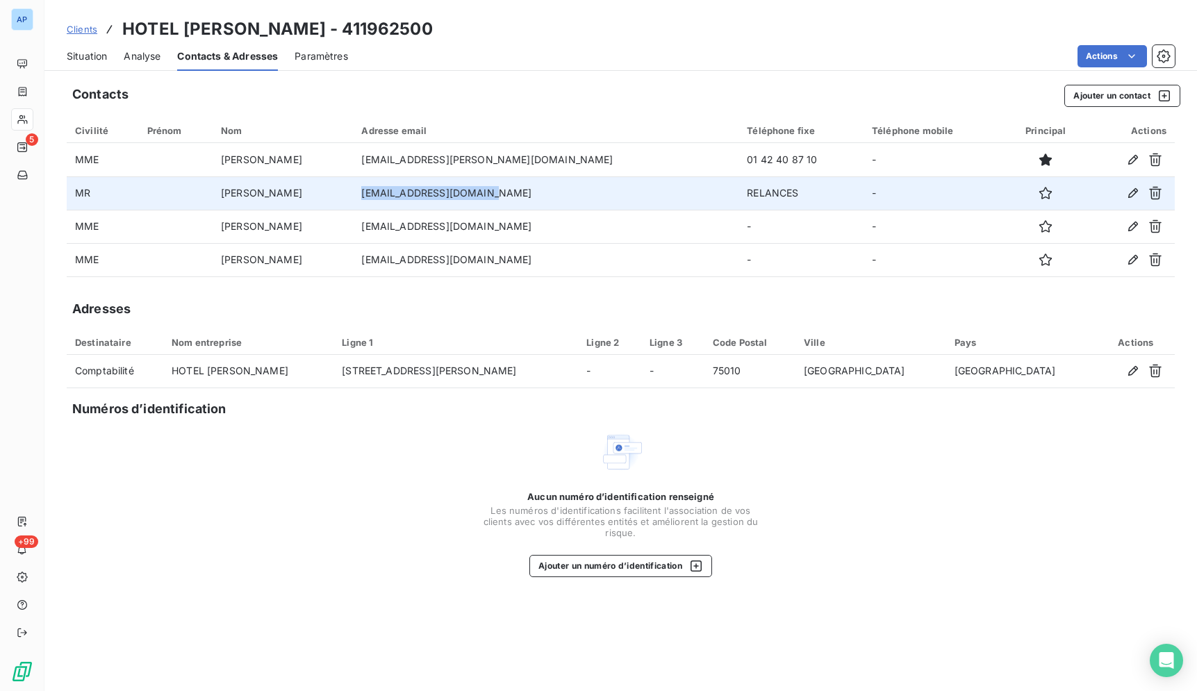
drag, startPoint x: 567, startPoint y: 191, endPoint x: 425, endPoint y: 194, distance: 142.4
click at [425, 194] on td "[EMAIL_ADDRESS][DOMAIN_NAME]" at bounding box center [545, 192] width 385 height 33
copy td "[EMAIL_ADDRESS][DOMAIN_NAME]"
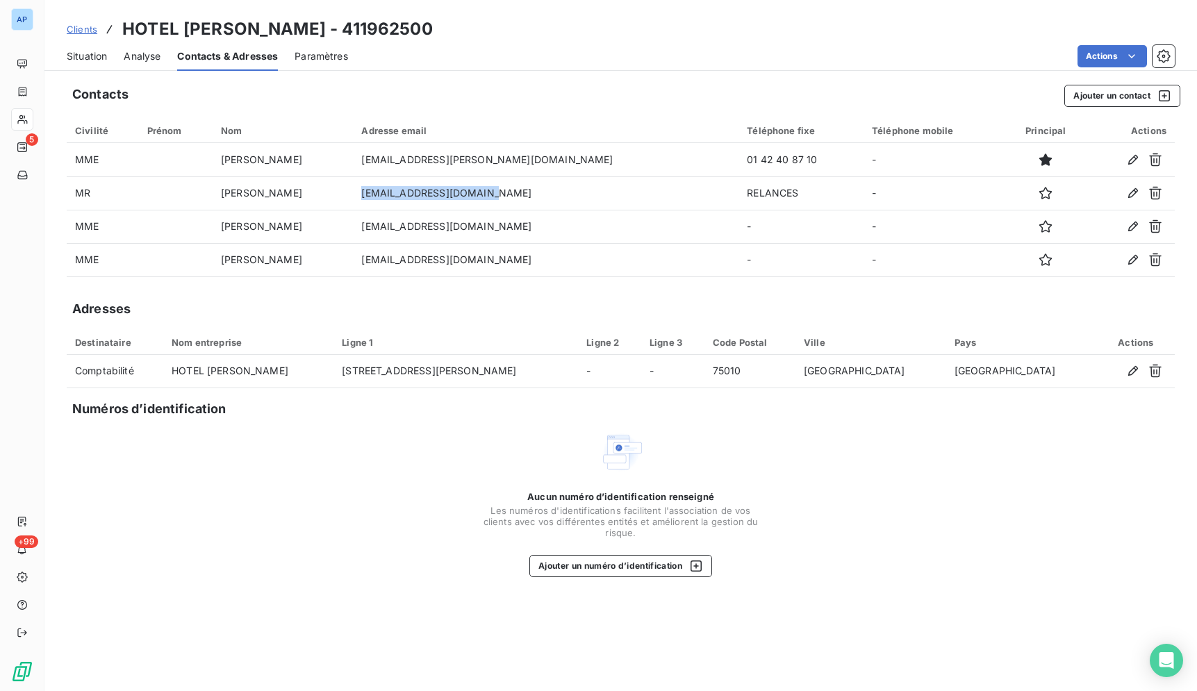
click at [90, 53] on span "Situation" at bounding box center [87, 56] width 40 height 14
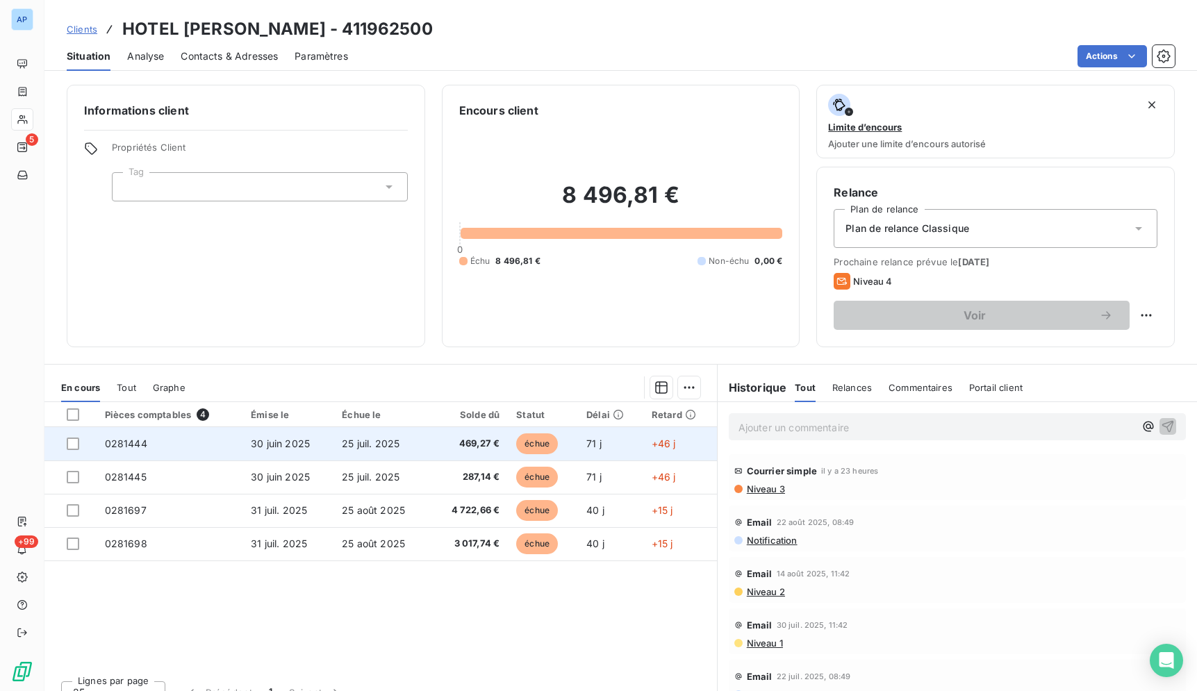
click at [549, 446] on span "échue" at bounding box center [537, 443] width 42 height 21
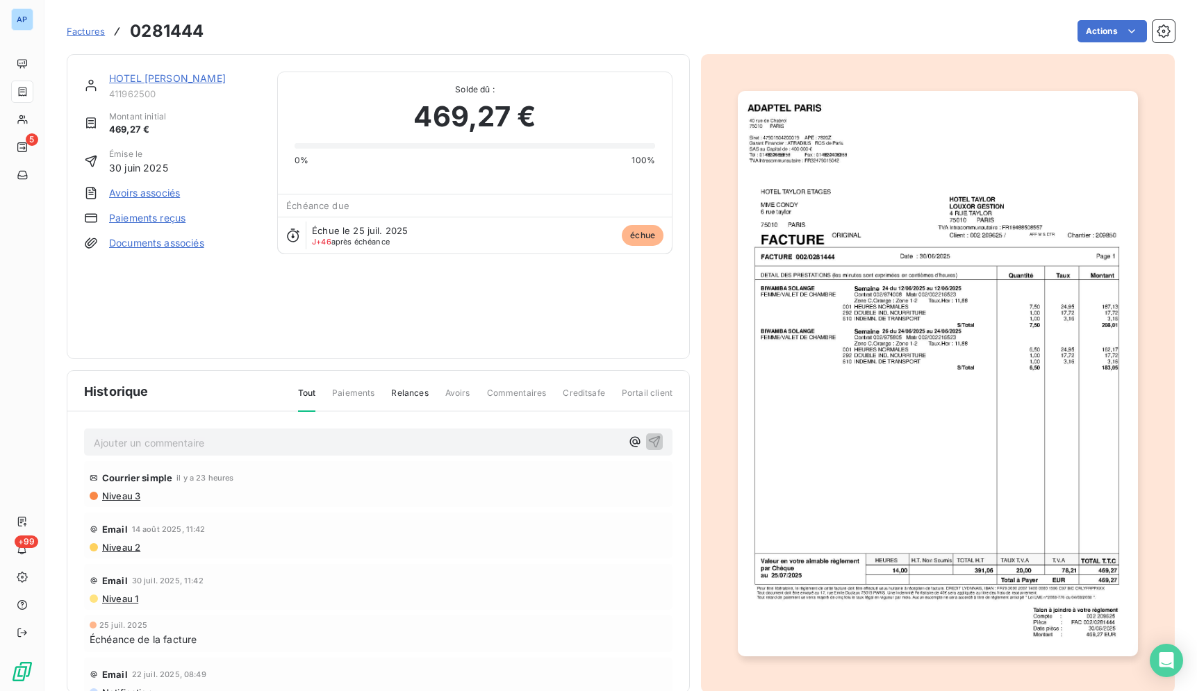
click at [873, 318] on img "button" at bounding box center [937, 373] width 399 height 565
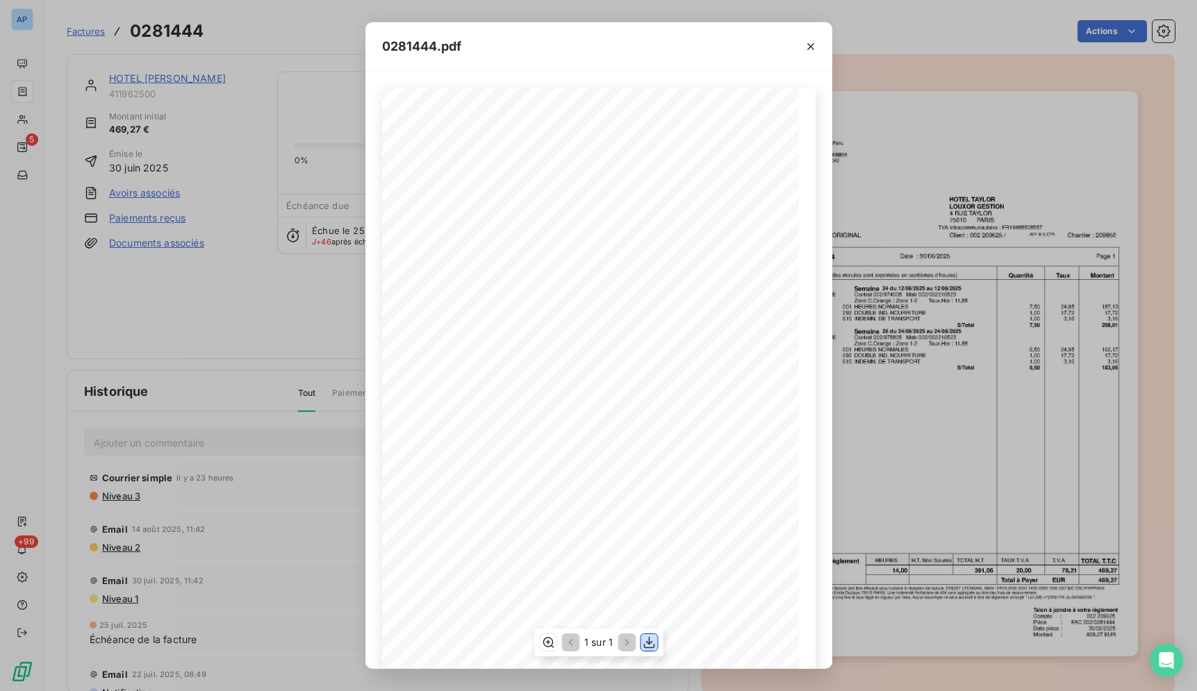
click at [649, 634] on button "button" at bounding box center [648, 642] width 17 height 17
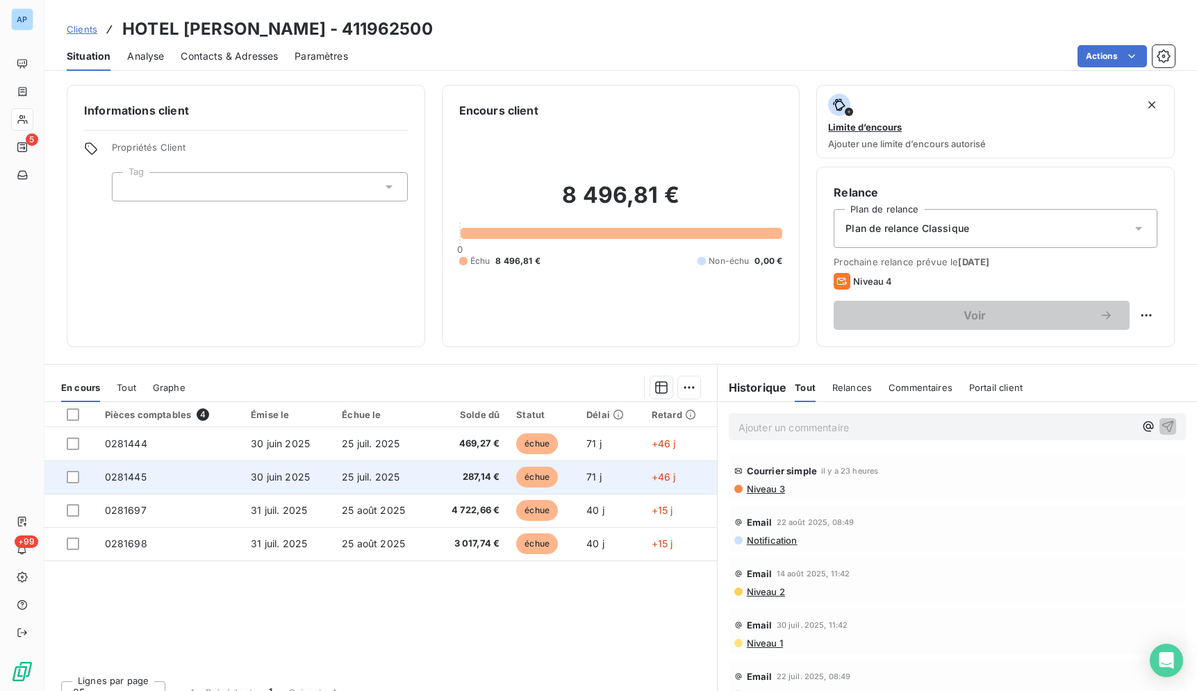
click at [315, 467] on td "30 juin 2025" at bounding box center [287, 476] width 91 height 33
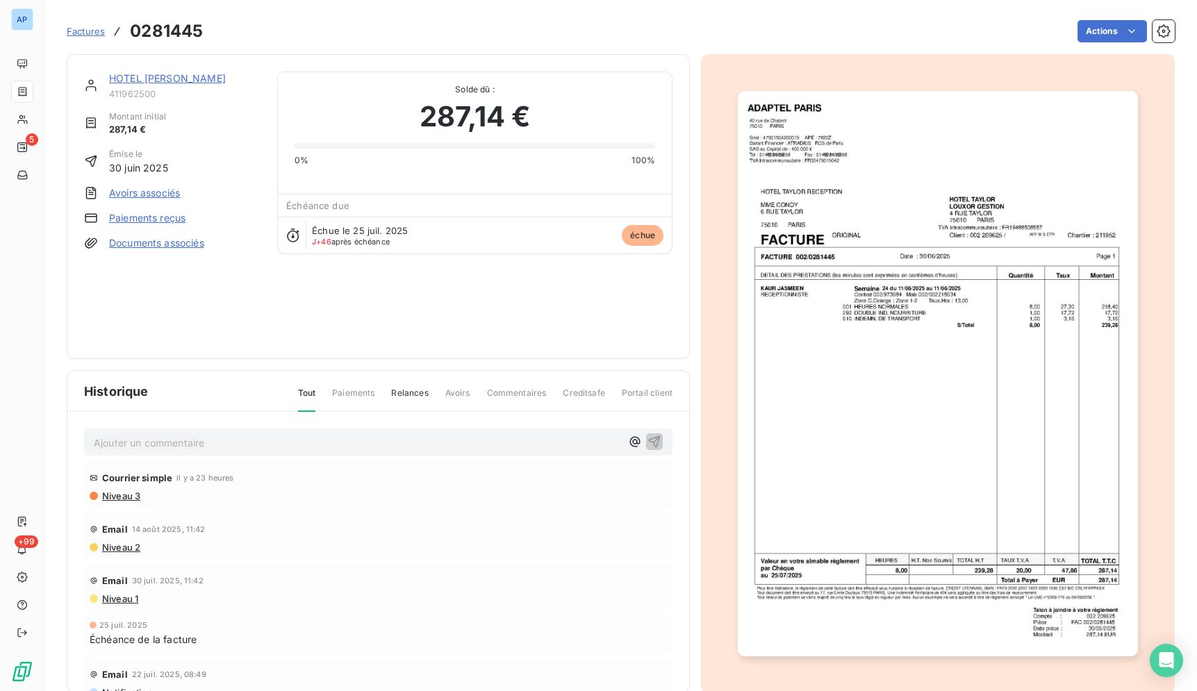
click at [940, 434] on img "button" at bounding box center [937, 373] width 399 height 565
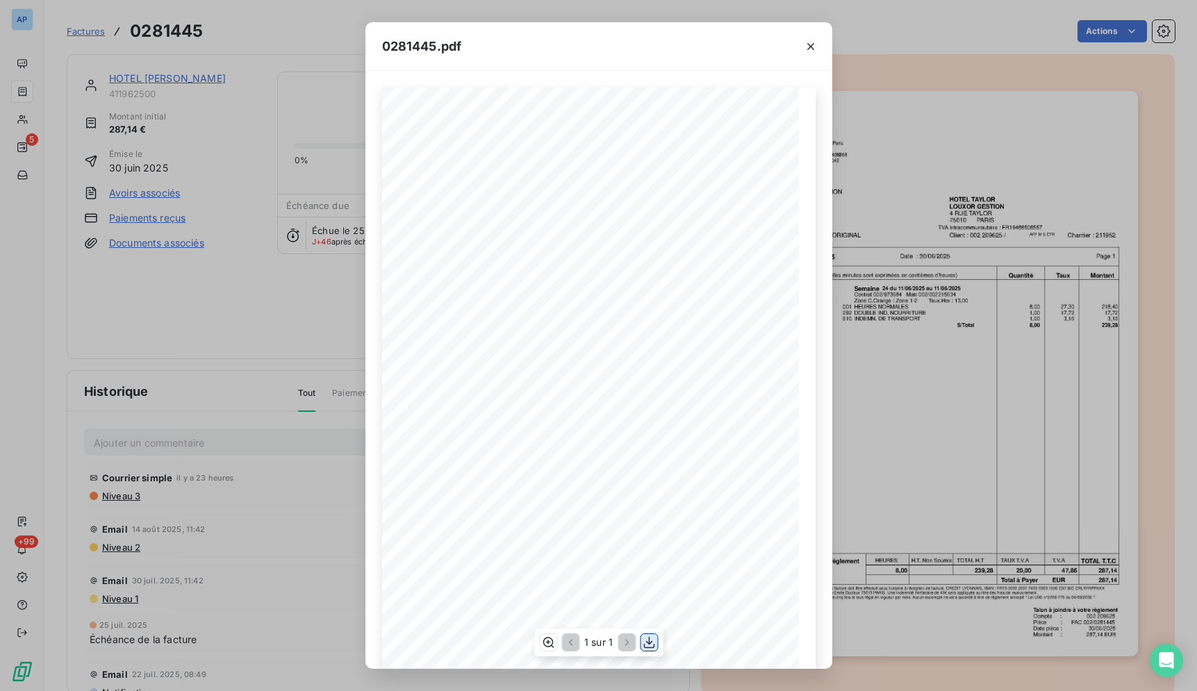
click at [647, 644] on icon "button" at bounding box center [649, 642] width 14 height 14
click at [809, 38] on button "button" at bounding box center [810, 46] width 22 height 22
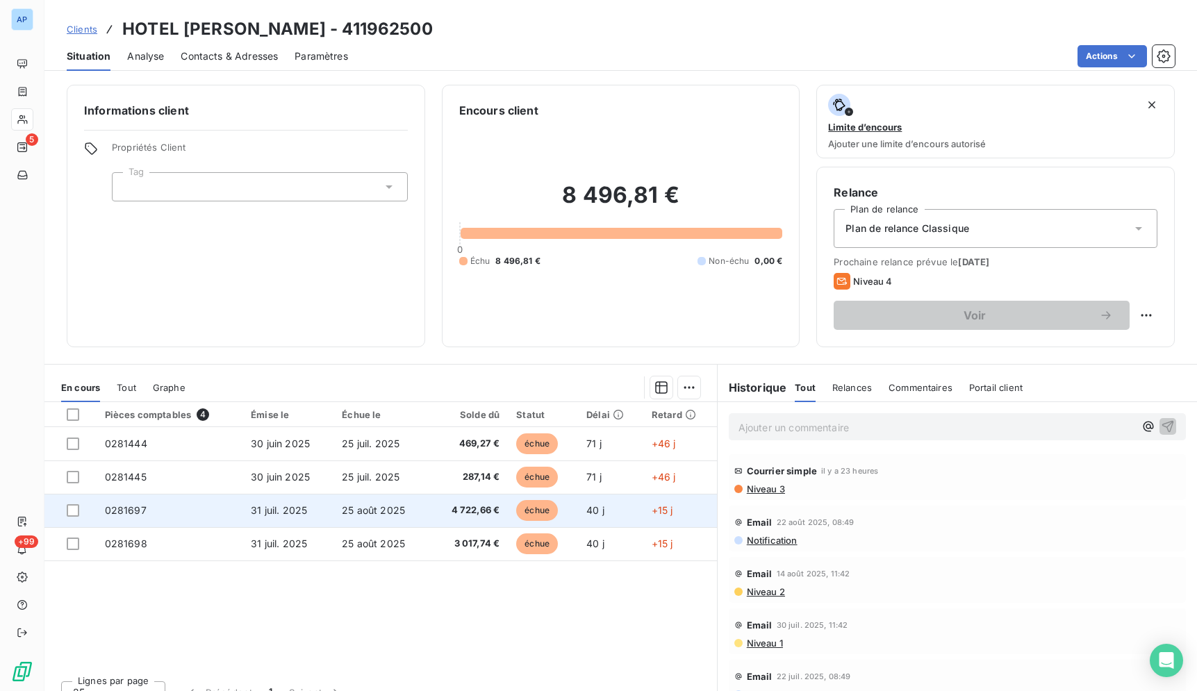
click at [213, 510] on td "0281697" at bounding box center [170, 510] width 146 height 33
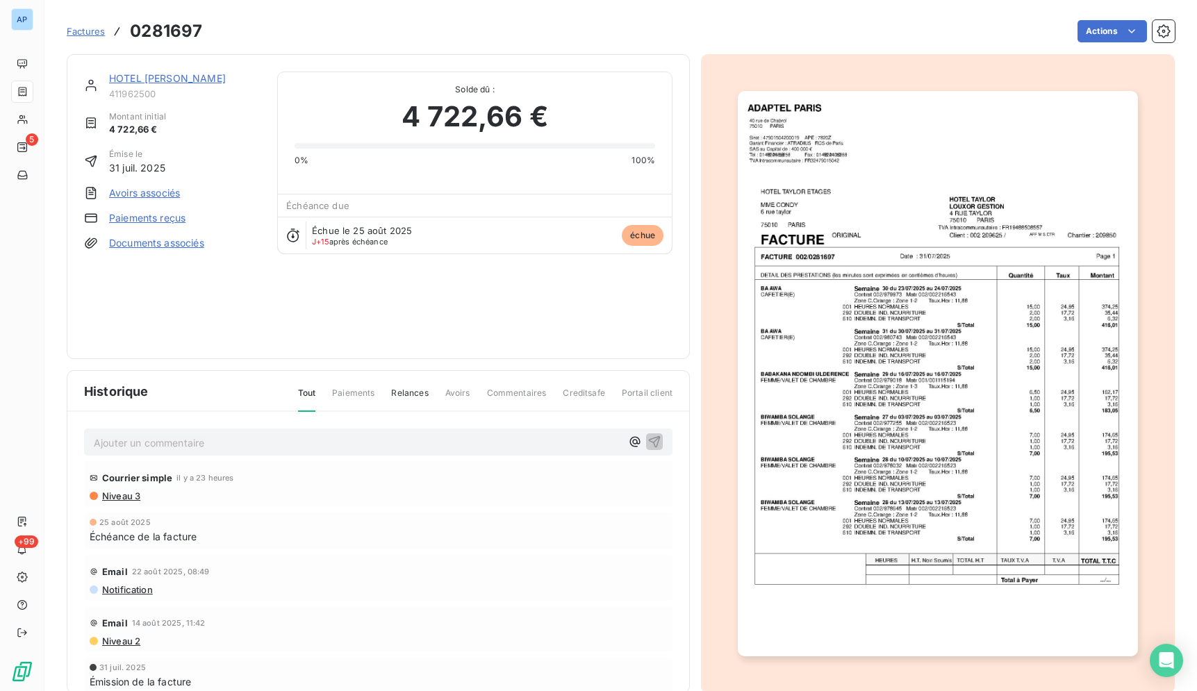
click at [964, 404] on img "button" at bounding box center [937, 373] width 399 height 565
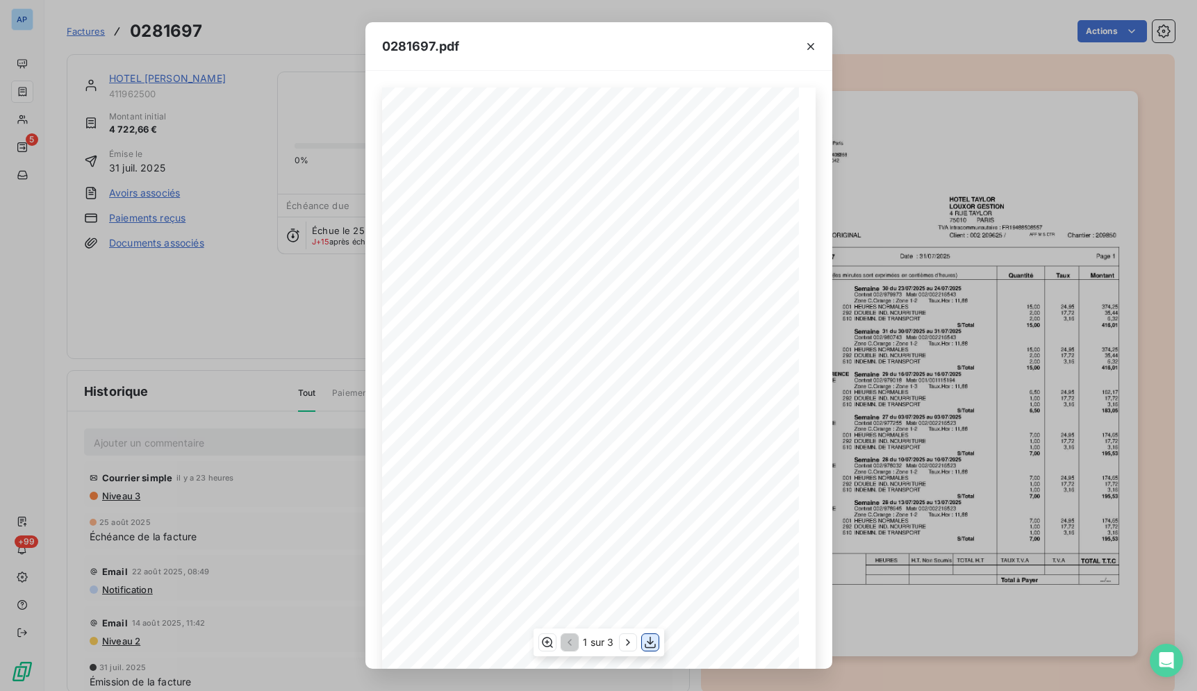
click at [655, 638] on icon "button" at bounding box center [650, 642] width 14 height 14
click at [809, 38] on button "button" at bounding box center [810, 46] width 22 height 22
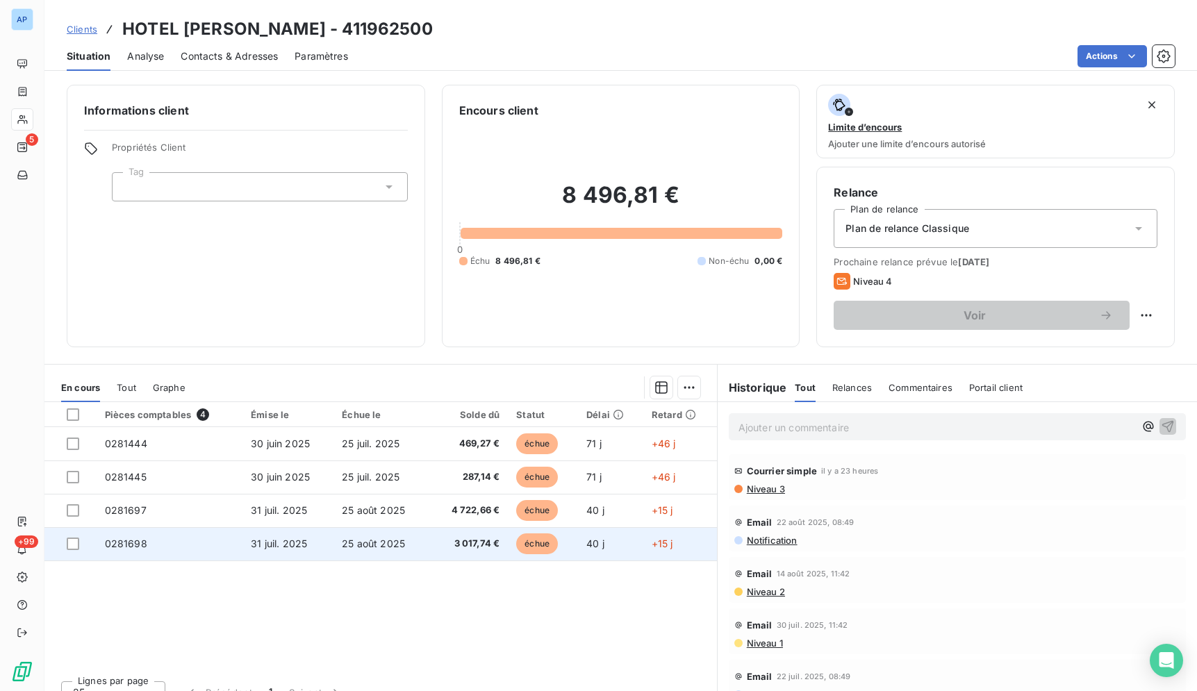
click at [407, 539] on td "25 août 2025" at bounding box center [381, 543] width 96 height 33
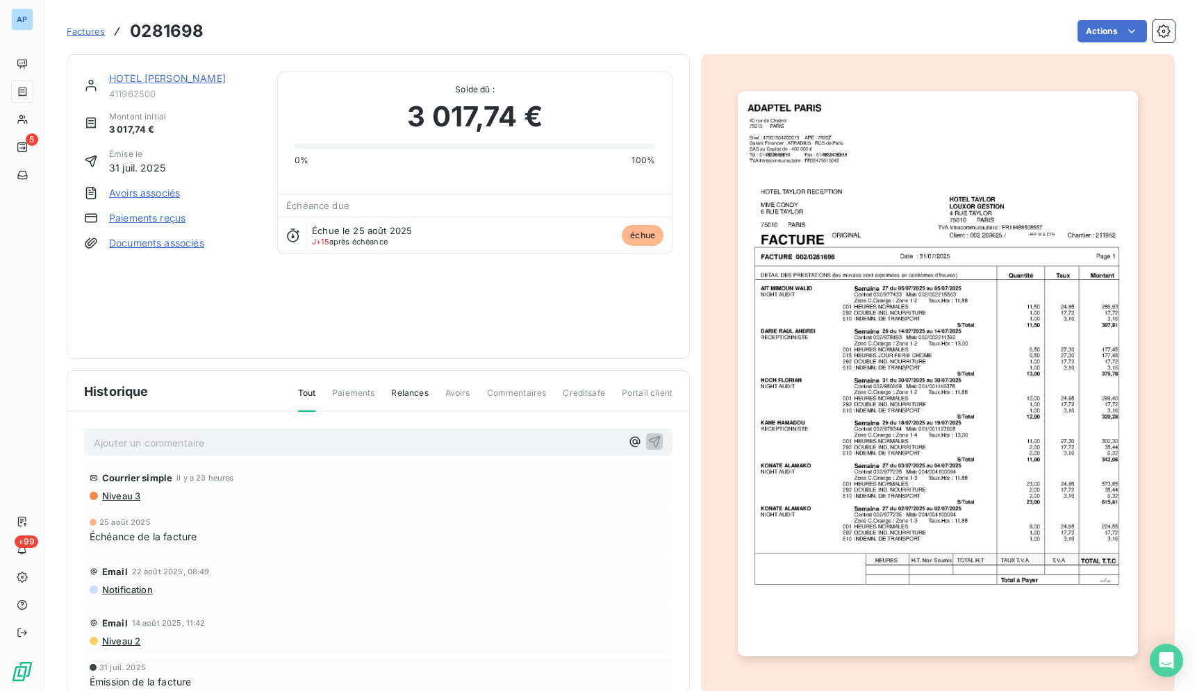
click at [974, 403] on img "button" at bounding box center [937, 373] width 399 height 565
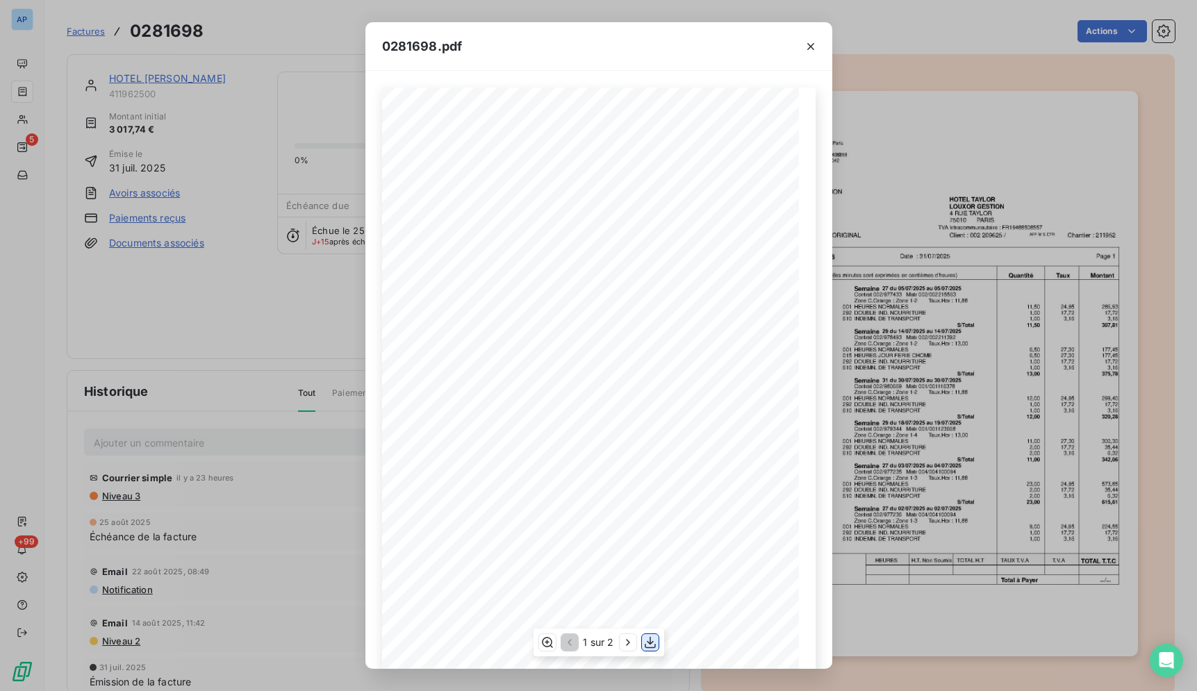
click at [658, 640] on button "button" at bounding box center [650, 642] width 17 height 17
click at [809, 41] on icon "button" at bounding box center [811, 47] width 14 height 14
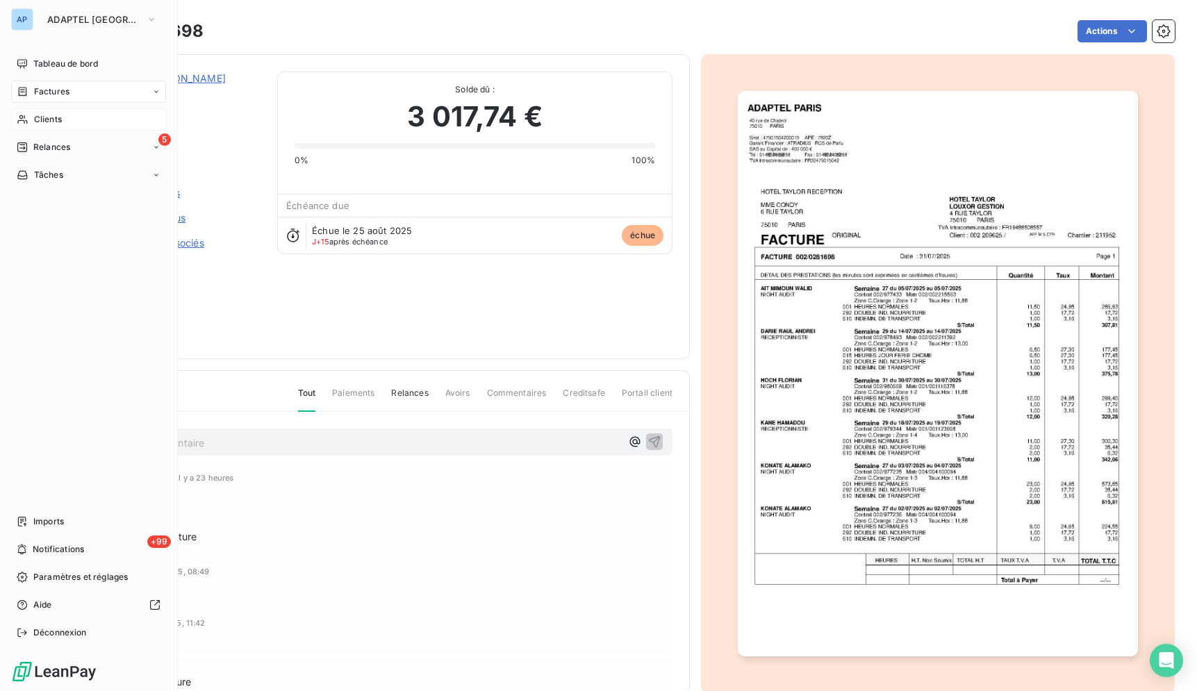
click at [92, 129] on div "Clients" at bounding box center [88, 119] width 155 height 22
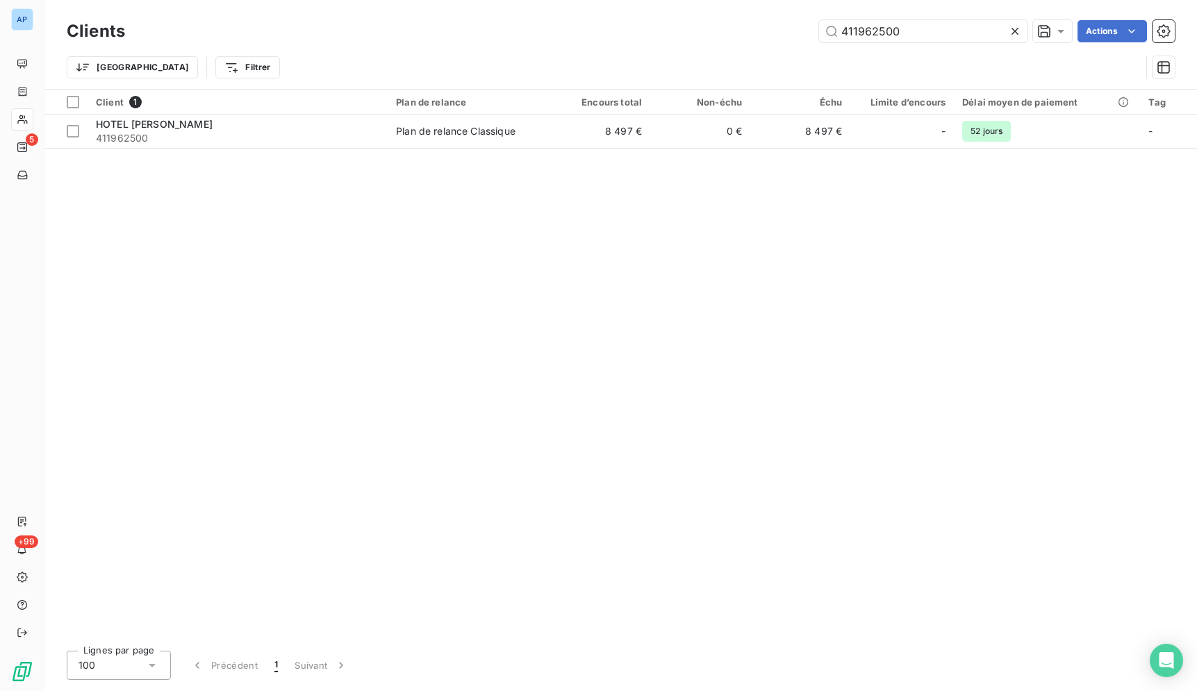
click at [1011, 29] on icon at bounding box center [1014, 31] width 7 height 7
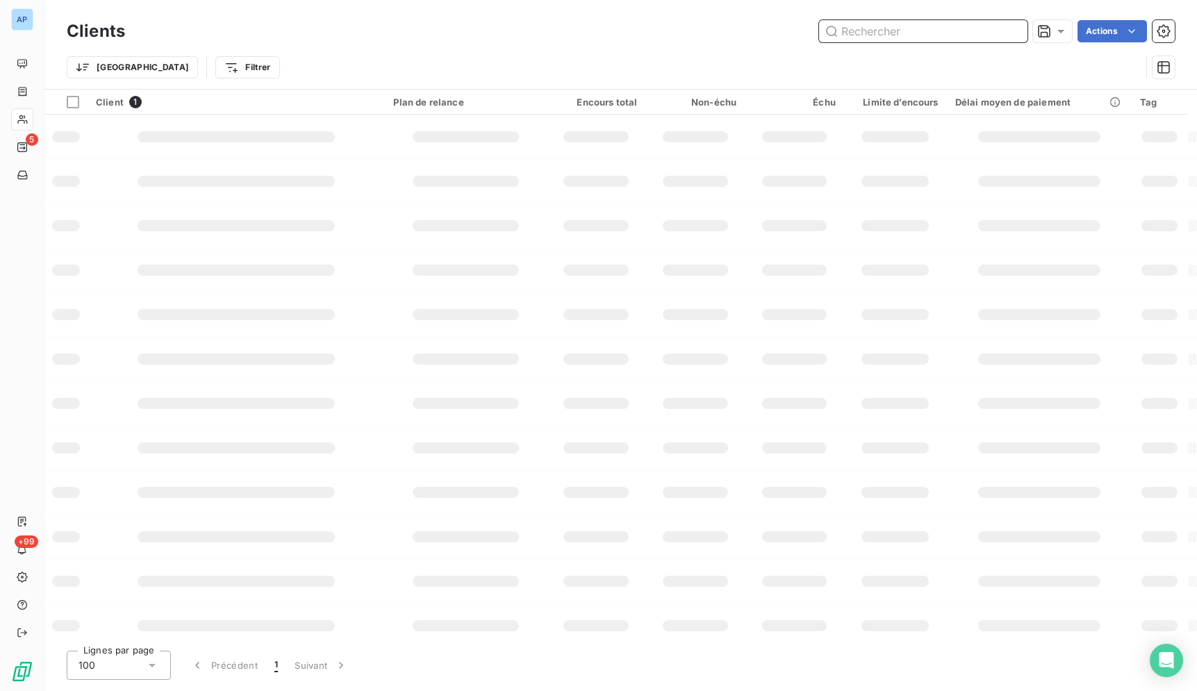
click at [883, 28] on input "text" at bounding box center [923, 31] width 208 height 22
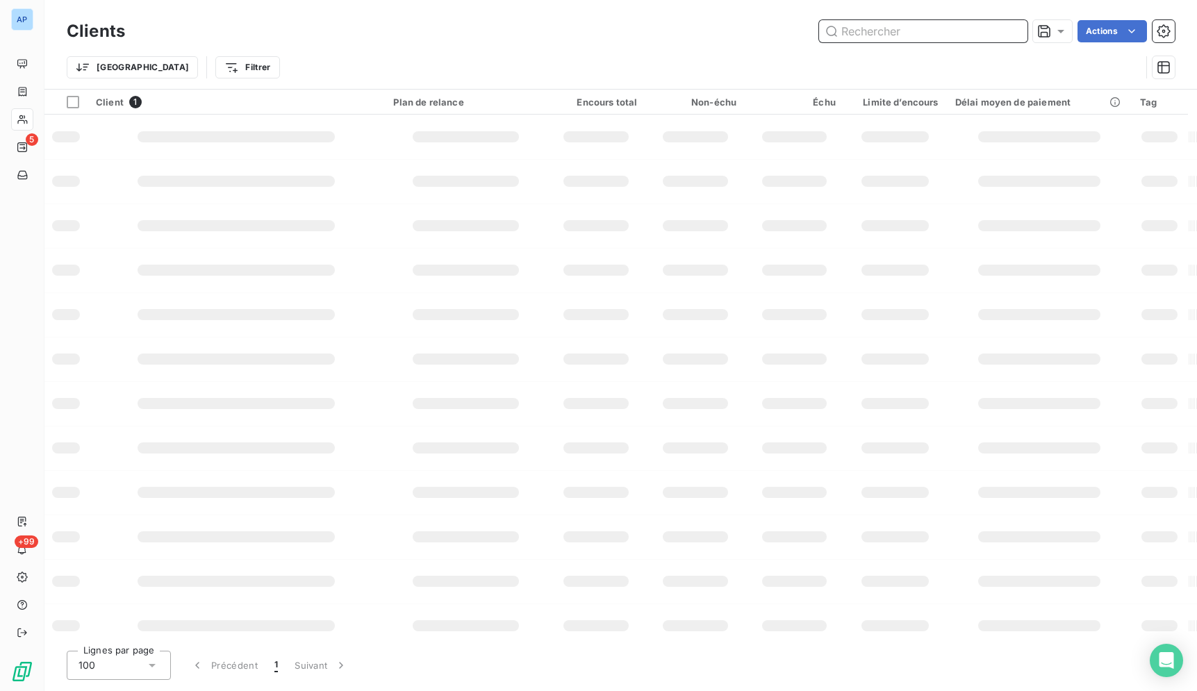
click at [883, 28] on input "text" at bounding box center [923, 31] width 208 height 22
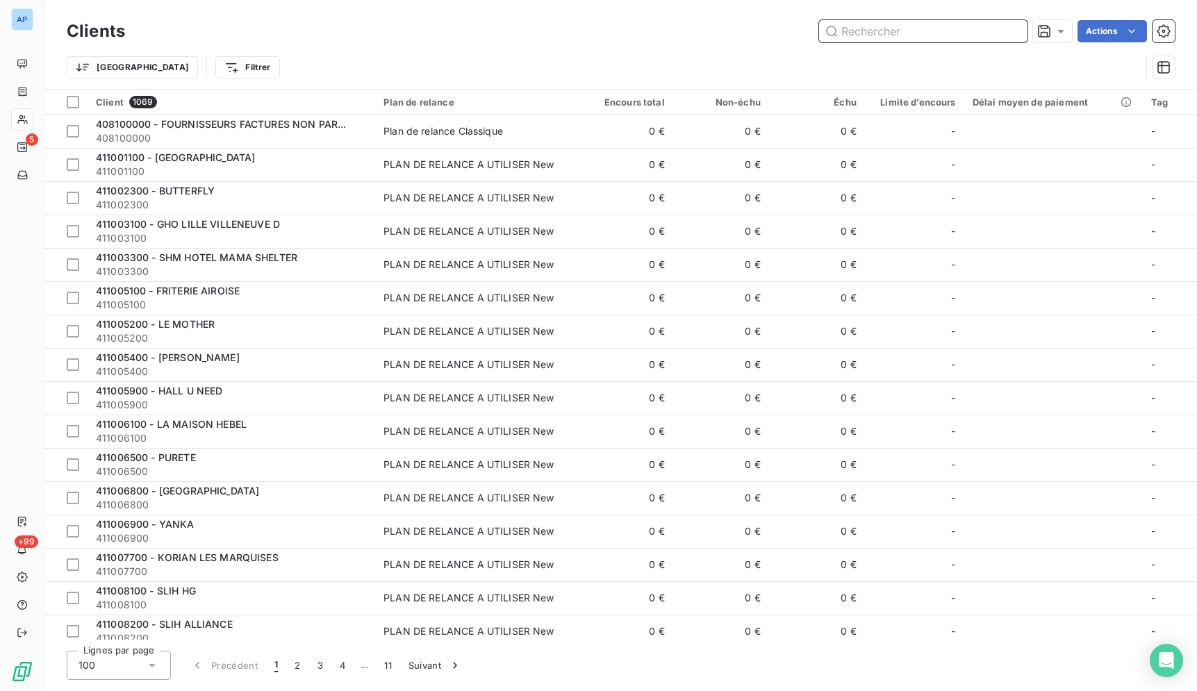
click at [883, 28] on input "text" at bounding box center [923, 31] width 208 height 22
paste input "RESIDENCE HOME [GEOGRAPHIC_DATA]"
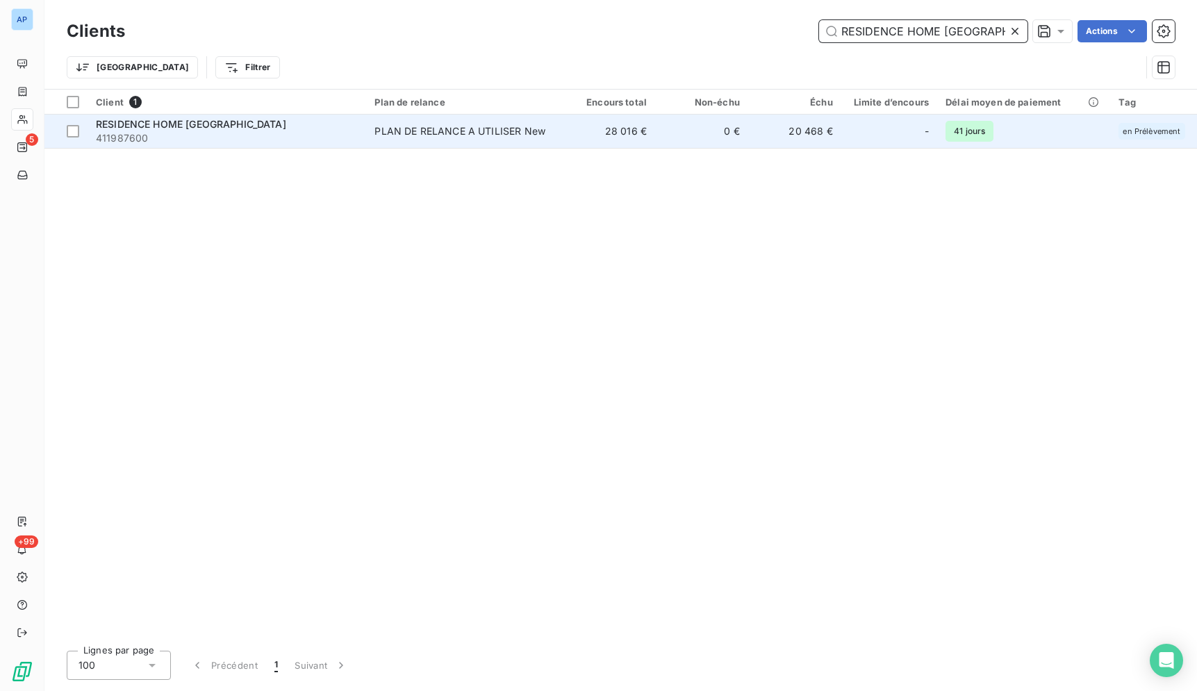
type input "RESIDENCE HOME [GEOGRAPHIC_DATA]"
click at [466, 120] on td "PLAN DE RELANCE A UTILISER New" at bounding box center [464, 131] width 196 height 33
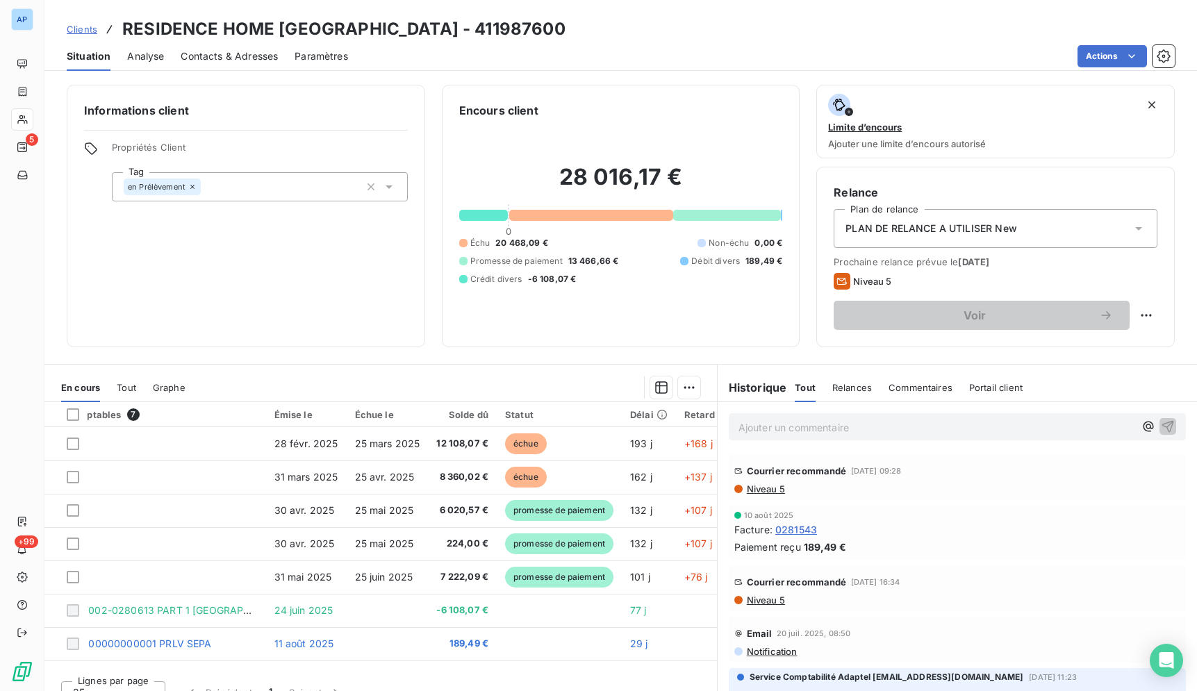
scroll to position [3, 0]
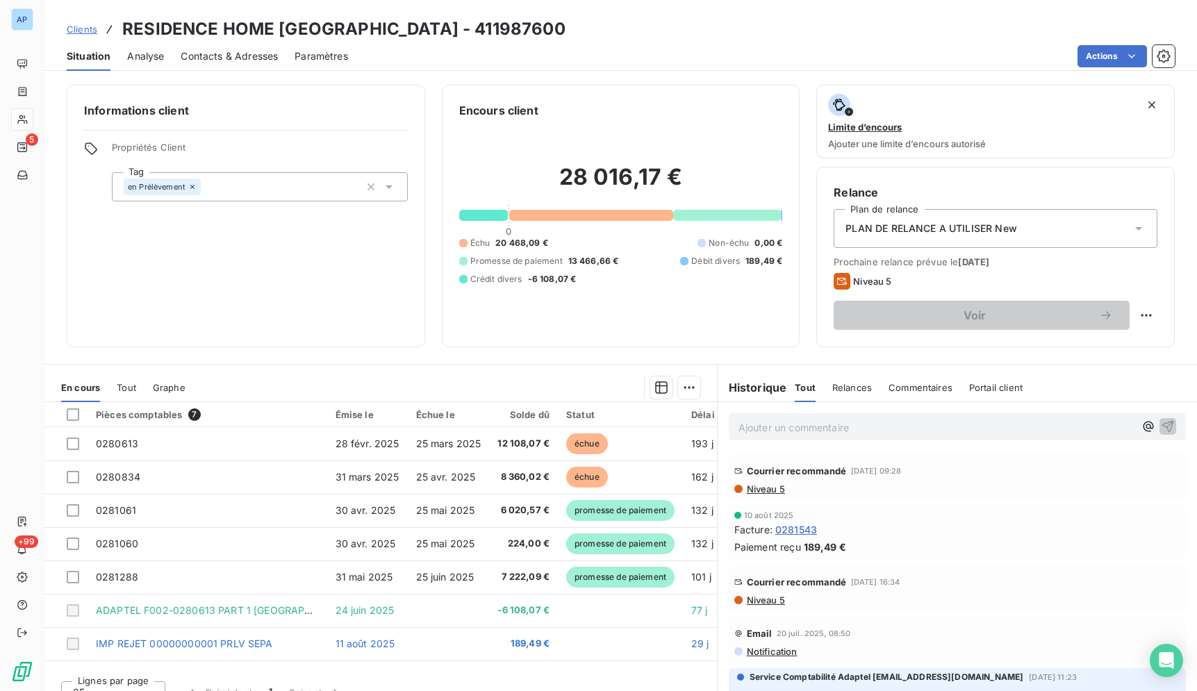
click at [222, 58] on span "Contacts & Adresses" at bounding box center [229, 56] width 97 height 14
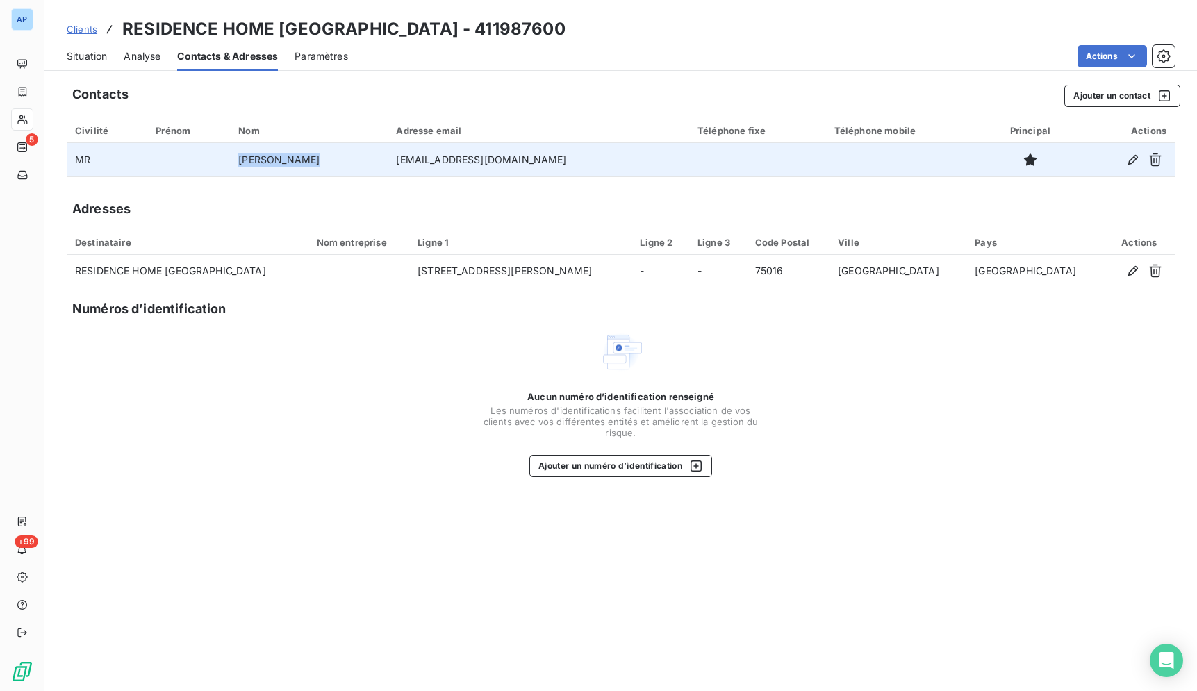
drag, startPoint x: 329, startPoint y: 158, endPoint x: 240, endPoint y: 163, distance: 88.3
click at [240, 163] on td "[PERSON_NAME]" at bounding box center [309, 159] width 158 height 33
copy td "[PERSON_NAME]"
